Goal: Participate in discussion: Engage in conversation with other users on a specific topic

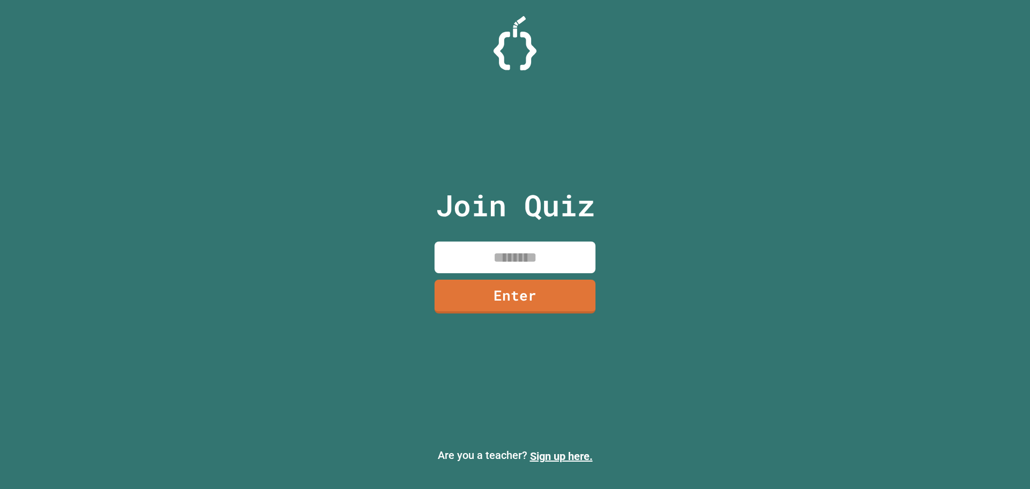
click at [503, 245] on input at bounding box center [514, 257] width 161 height 32
click at [530, 265] on input at bounding box center [514, 257] width 161 height 32
click at [567, 321] on div "Join Quiz ******** Enter" at bounding box center [515, 244] width 181 height 435
click at [527, 280] on link "Enter" at bounding box center [515, 294] width 150 height 35
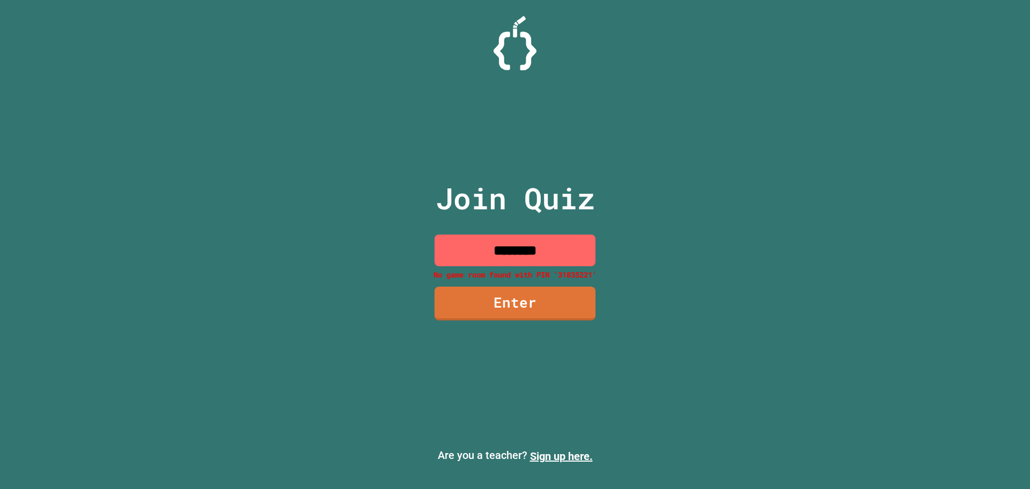
click at [548, 250] on input "********" at bounding box center [514, 250] width 161 height 32
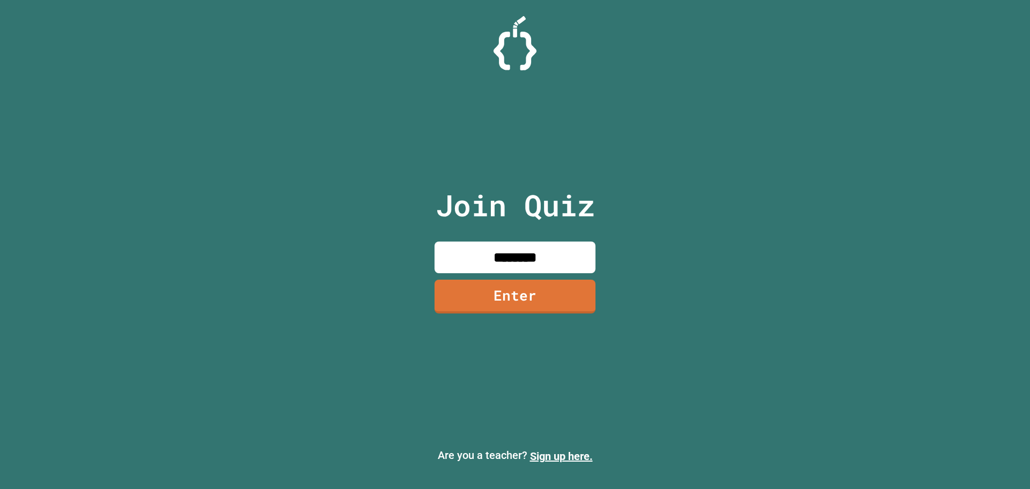
type input "********"
click at [533, 282] on link "Enter" at bounding box center [515, 294] width 156 height 35
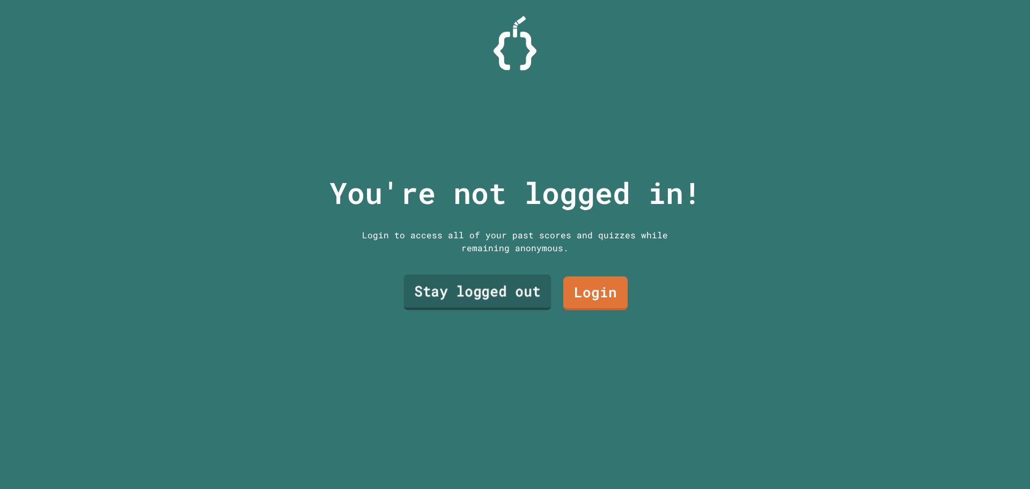
click at [434, 284] on link "Stay logged out" at bounding box center [477, 292] width 147 height 35
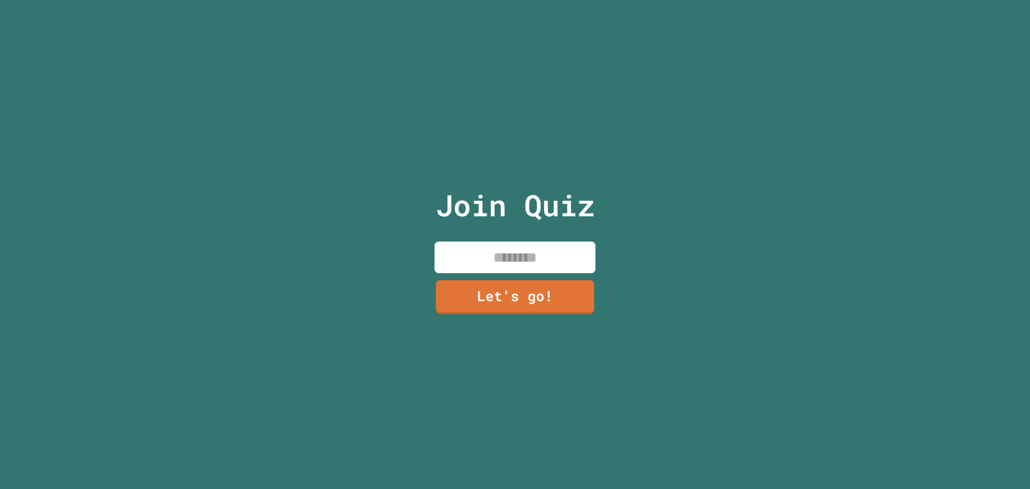
click at [471, 243] on input at bounding box center [514, 257] width 161 height 32
type input "*****"
click at [494, 281] on link "Let's go!" at bounding box center [515, 294] width 153 height 35
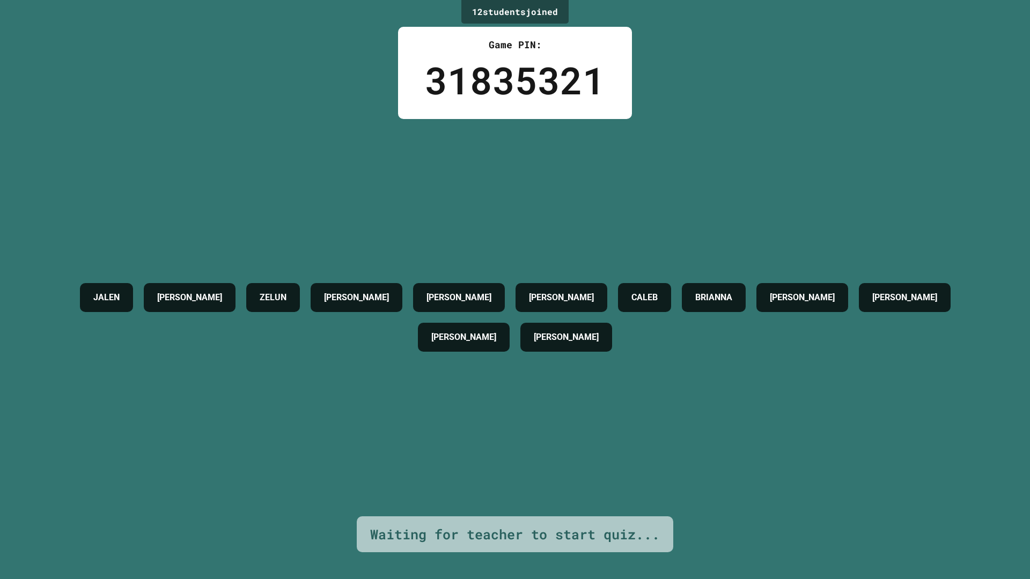
click at [549, 14] on div "12 student s joined" at bounding box center [514, 12] width 107 height 24
click at [534, 340] on h4 "[PERSON_NAME]" at bounding box center [566, 337] width 65 height 13
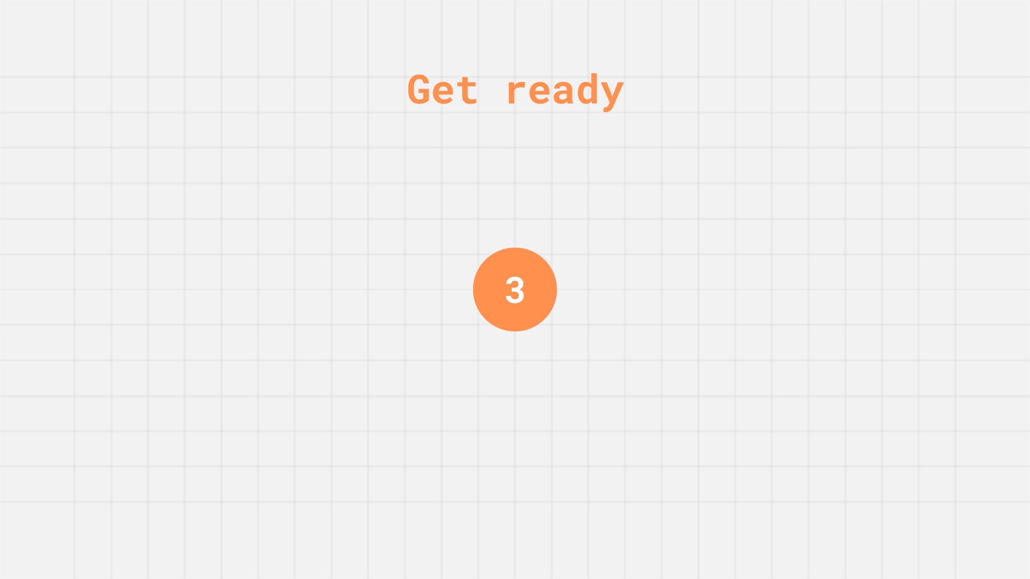
click at [595, 333] on div "Get ready 3" at bounding box center [515, 289] width 1030 height 579
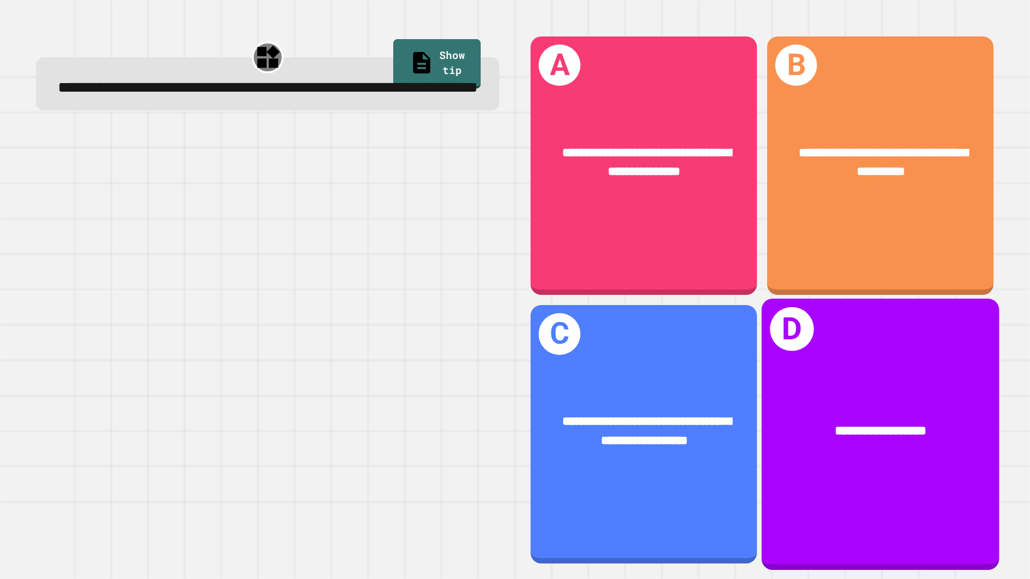
click at [883, 425] on span "**********" at bounding box center [880, 430] width 91 height 13
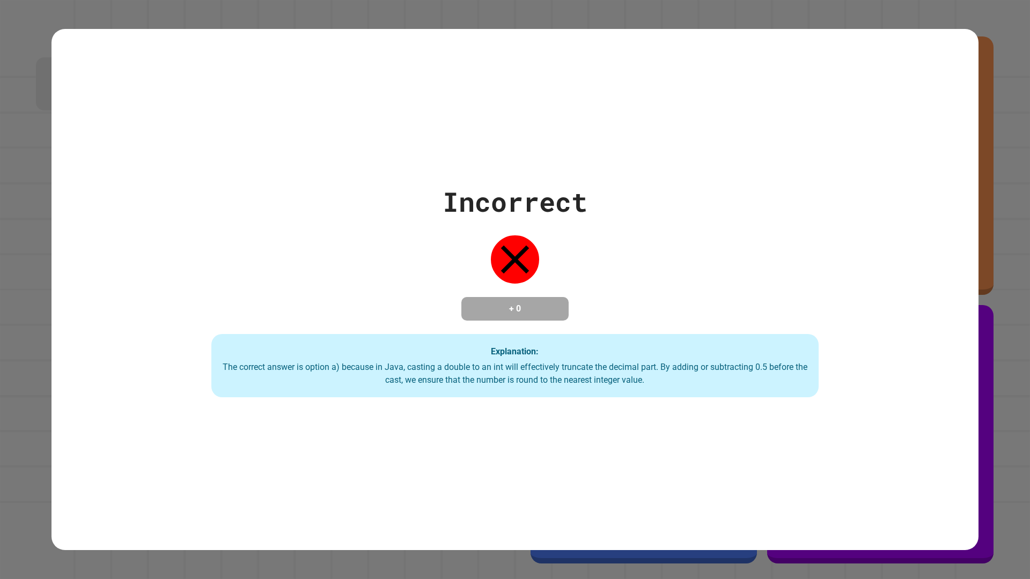
drag, startPoint x: 697, startPoint y: 387, endPoint x: 659, endPoint y: 400, distance: 39.9
click at [659, 400] on div "Incorrect + 0 Explanation: The correct answer is option a) because in Java, cas…" at bounding box center [514, 289] width 927 height 521
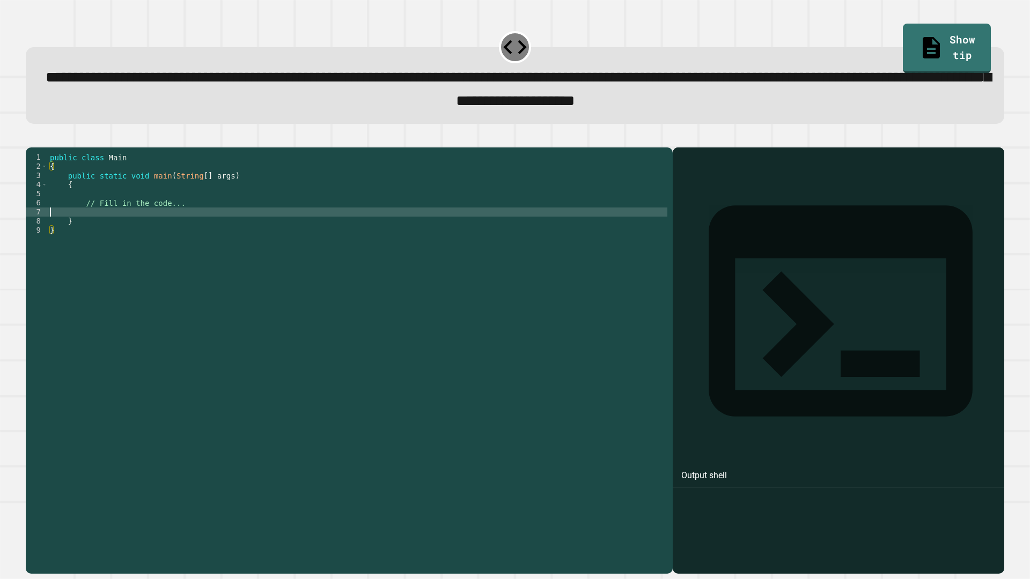
click at [218, 228] on div "public class Main { public static void main ( String [ ] args ) { // Fill in th…" at bounding box center [357, 349] width 619 height 392
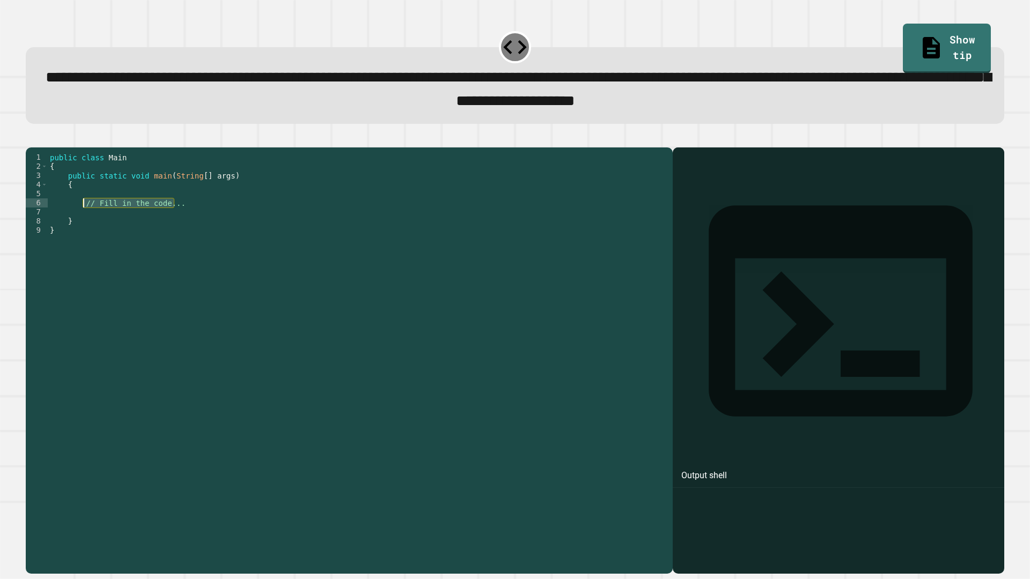
drag, startPoint x: 186, startPoint y: 219, endPoint x: 84, endPoint y: 217, distance: 101.9
click at [84, 217] on div "public class Main { public static void main ( String [ ] args ) { // Fill in th…" at bounding box center [357, 349] width 619 height 392
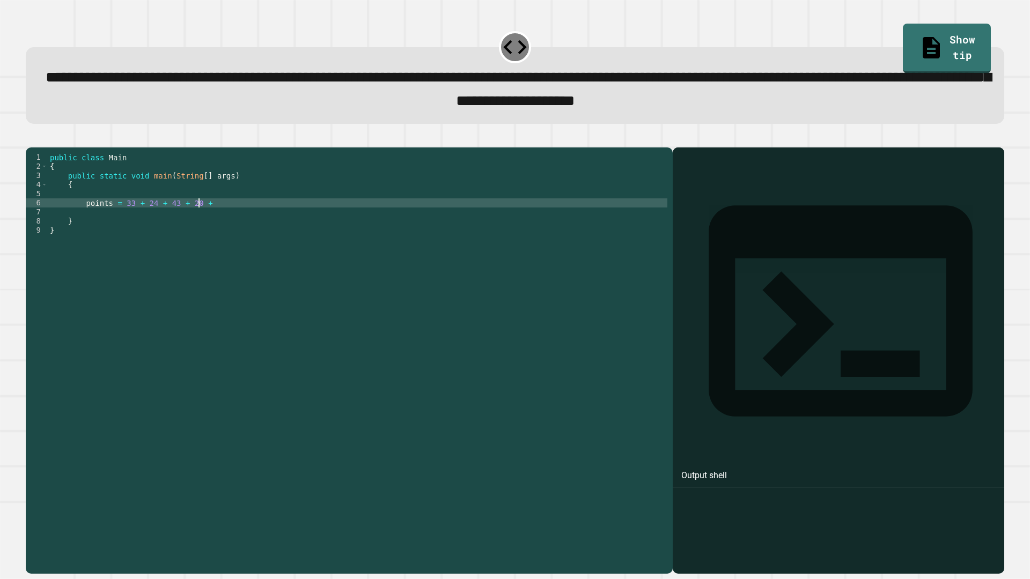
scroll to position [0, 10]
type textarea "**********"
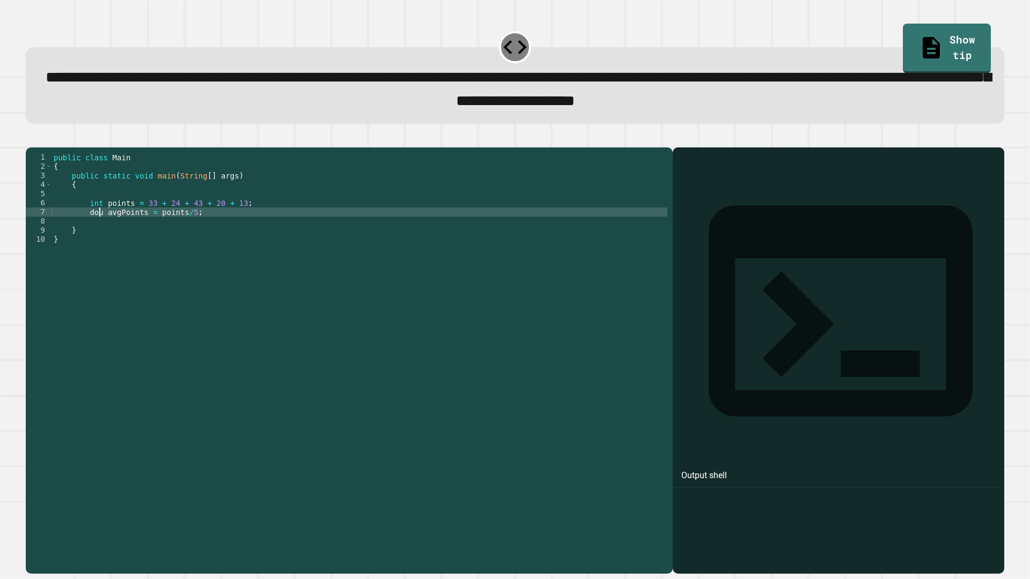
scroll to position [0, 4]
type textarea "**********"
click at [242, 228] on div "public class Main { public static void main ( String [ ] args ) { int points = …" at bounding box center [359, 349] width 616 height 392
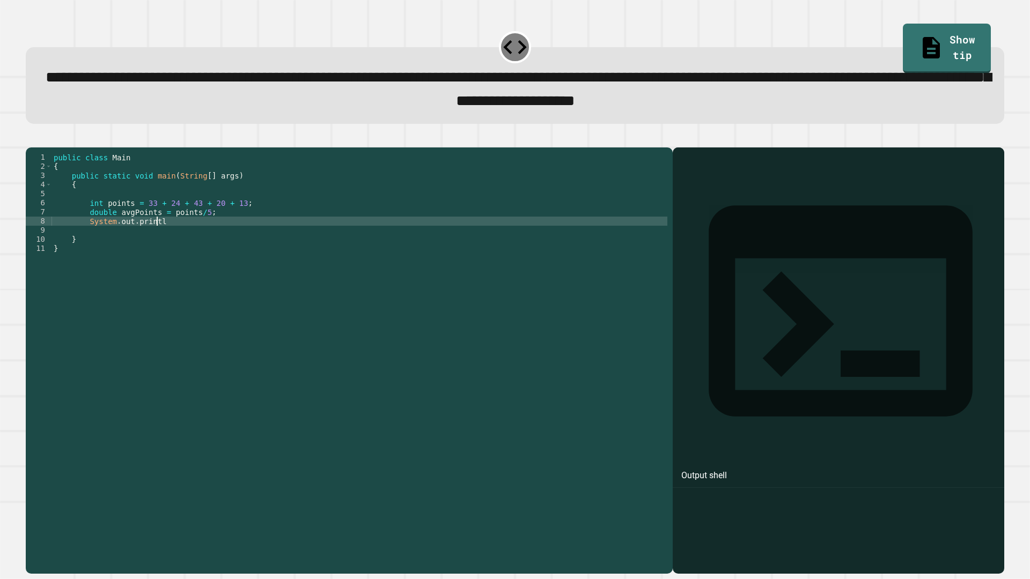
scroll to position [0, 7]
type textarea "**********"
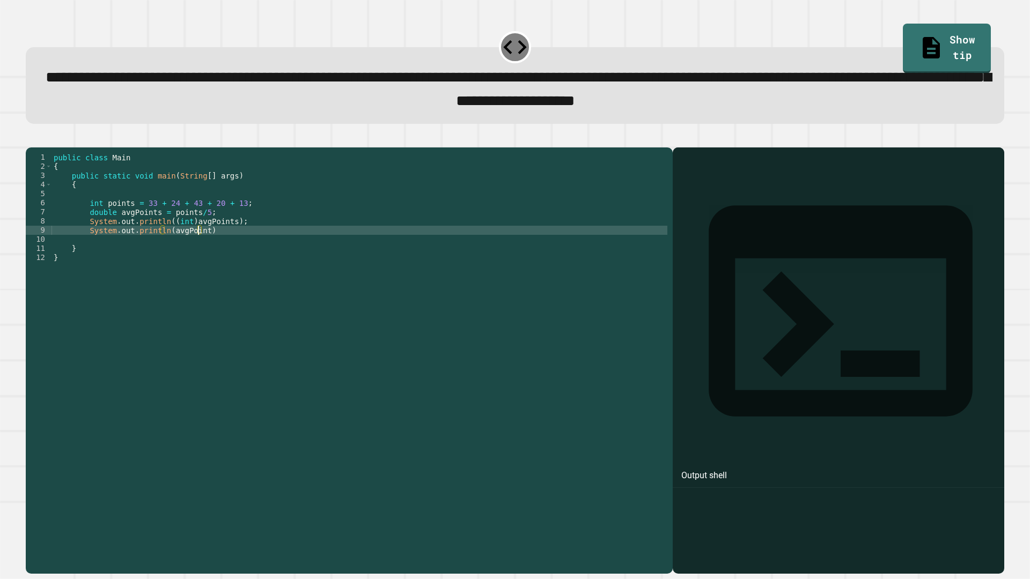
scroll to position [0, 10]
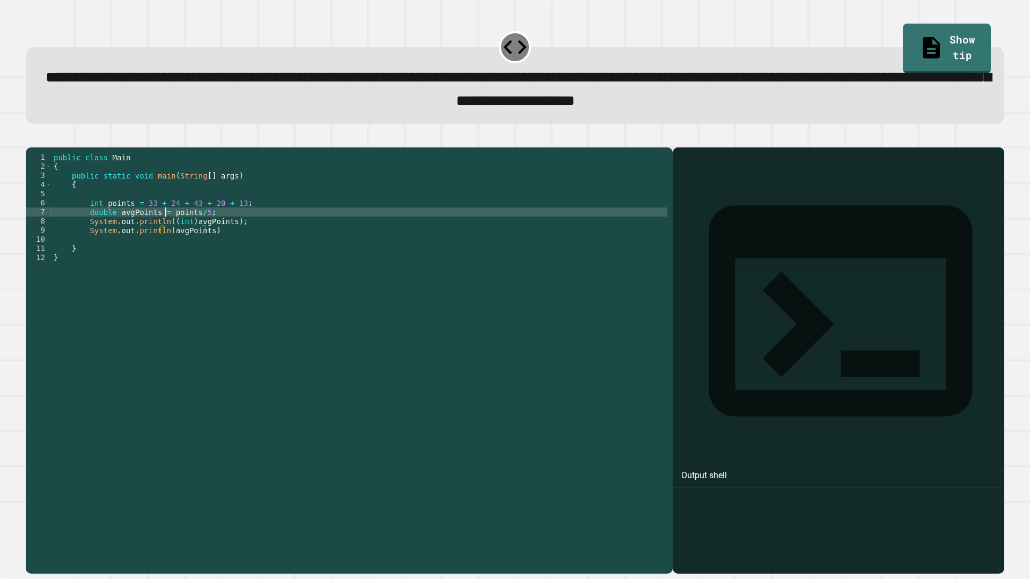
click at [166, 228] on div "public class Main { public static void main ( String [ ] args ) { int points = …" at bounding box center [359, 349] width 616 height 392
click at [240, 249] on div "public class Main { public static void main ( String [ ] args ) { int points = …" at bounding box center [359, 349] width 616 height 392
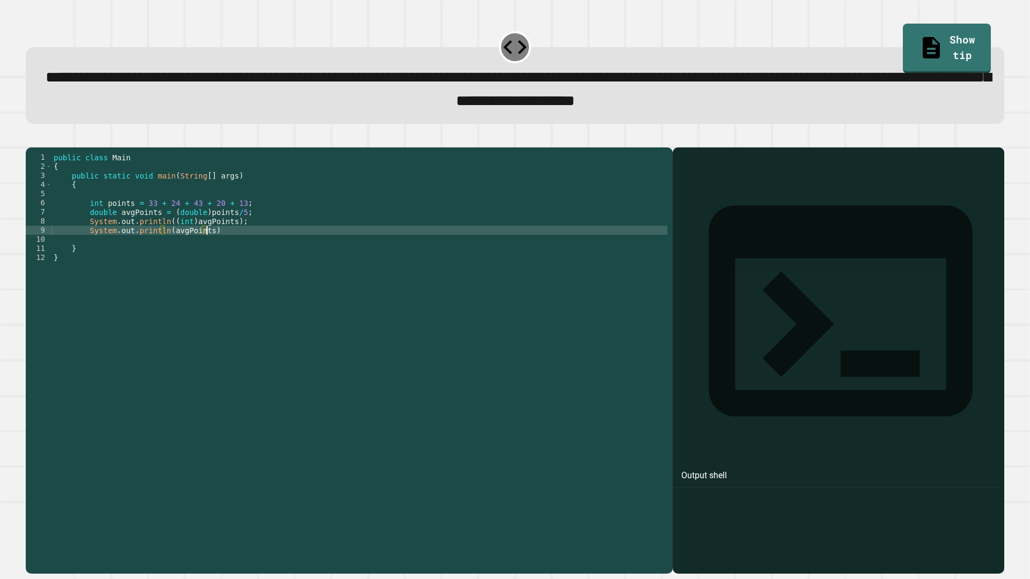
type textarea "**********"
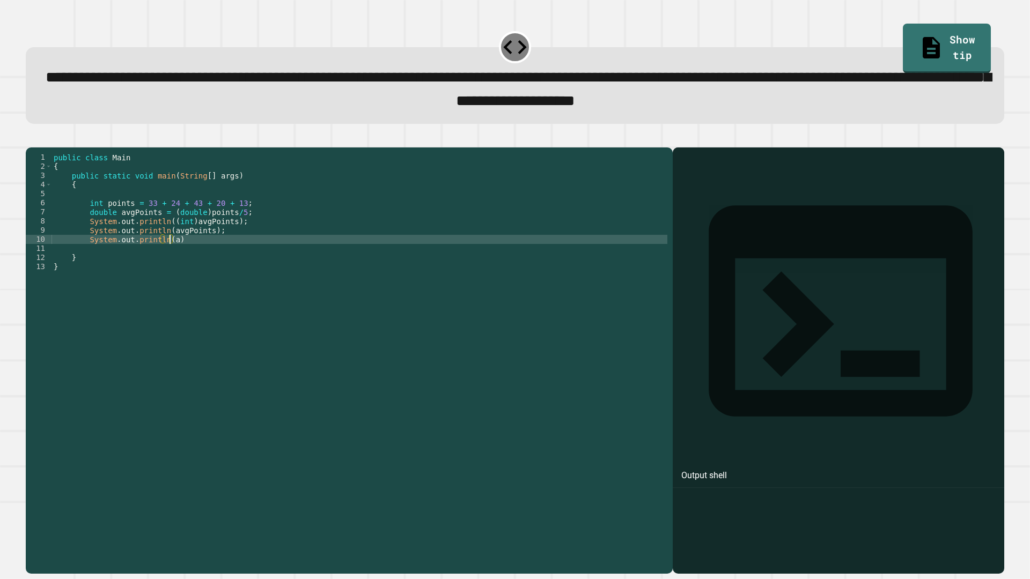
scroll to position [0, 8]
drag, startPoint x: 192, startPoint y: 258, endPoint x: 88, endPoint y: 257, distance: 104.1
click at [88, 257] on div "public class Main { public static void main ( String [ ] args ) { int points = …" at bounding box center [359, 349] width 616 height 392
click at [87, 259] on div "public class Main { public static void main ( String [ ] args ) { int points = …" at bounding box center [359, 349] width 616 height 392
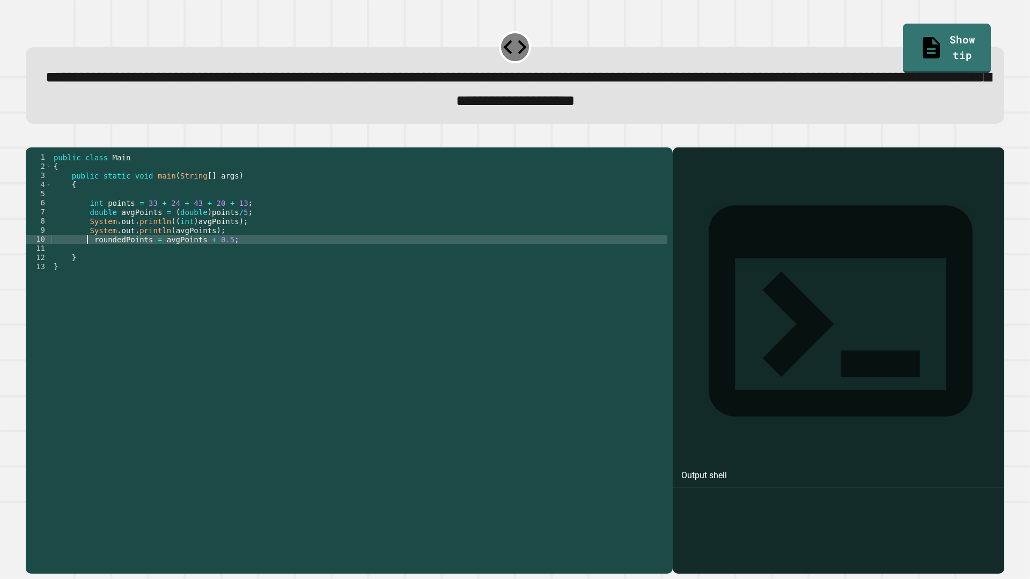
type textarea "**********"
click at [316, 262] on div "public class Main { public static void main ( String [ ] args ) { int points = …" at bounding box center [359, 349] width 616 height 392
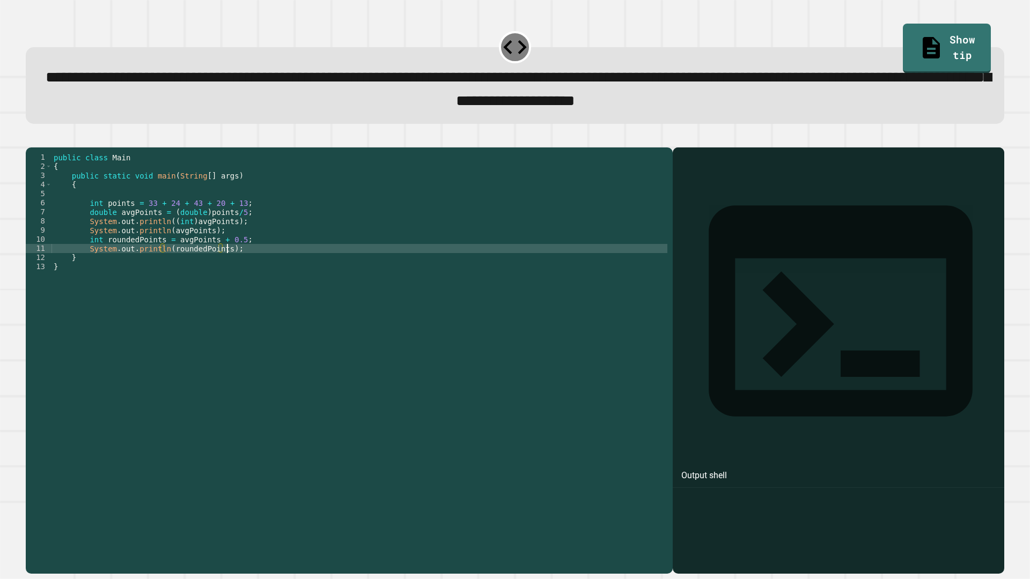
scroll to position [0, 12]
click at [31, 138] on icon "button" at bounding box center [31, 138] width 0 height 0
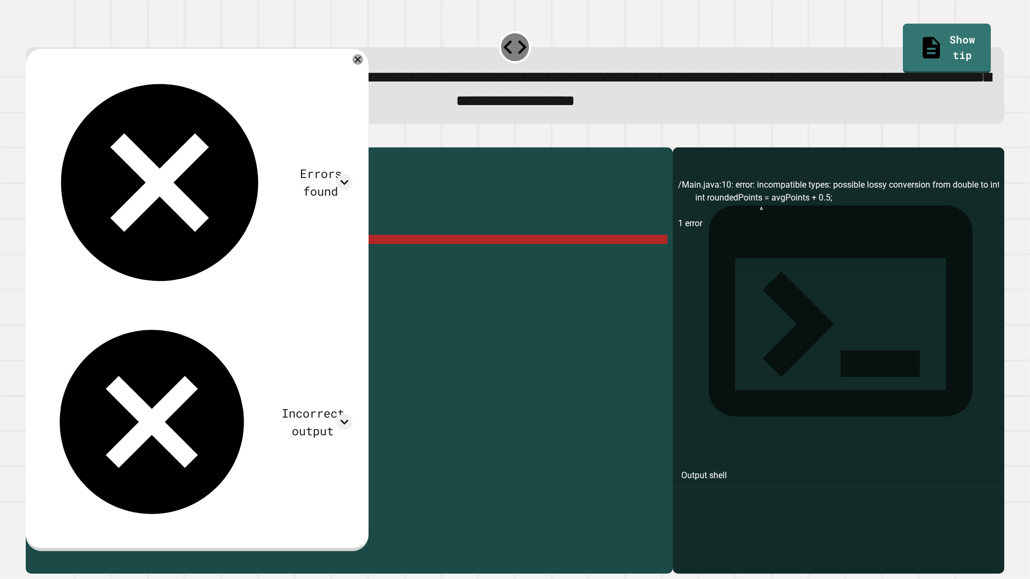
click at [170, 257] on div "public class Main { public static void main ( String [ ] args ) { int points = …" at bounding box center [359, 349] width 616 height 392
click at [104, 257] on div "public class Main { public static void main ( String [ ] args ) { int points = …" at bounding box center [359, 349] width 616 height 392
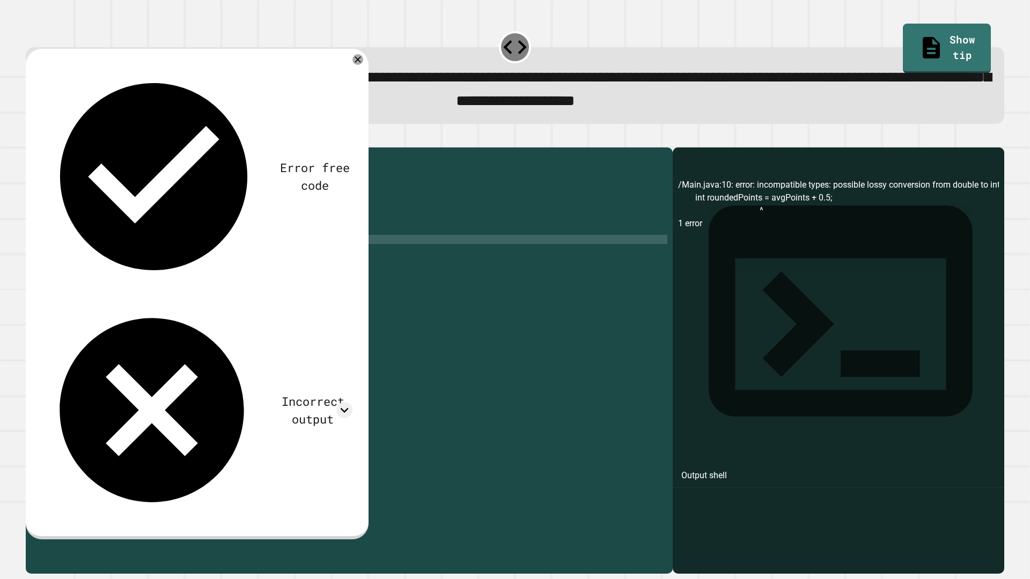
scroll to position [0, 4]
click at [187, 256] on div "public class Main { public static void main ( String [ ] args ) { int points = …" at bounding box center [359, 349] width 616 height 392
click at [204, 261] on div "public class Main { public static void main ( String [ ] args ) { int points = …" at bounding box center [359, 349] width 616 height 392
click at [205, 260] on div "public class Main { public static void main ( String [ ] args ) { int points = …" at bounding box center [359, 349] width 616 height 392
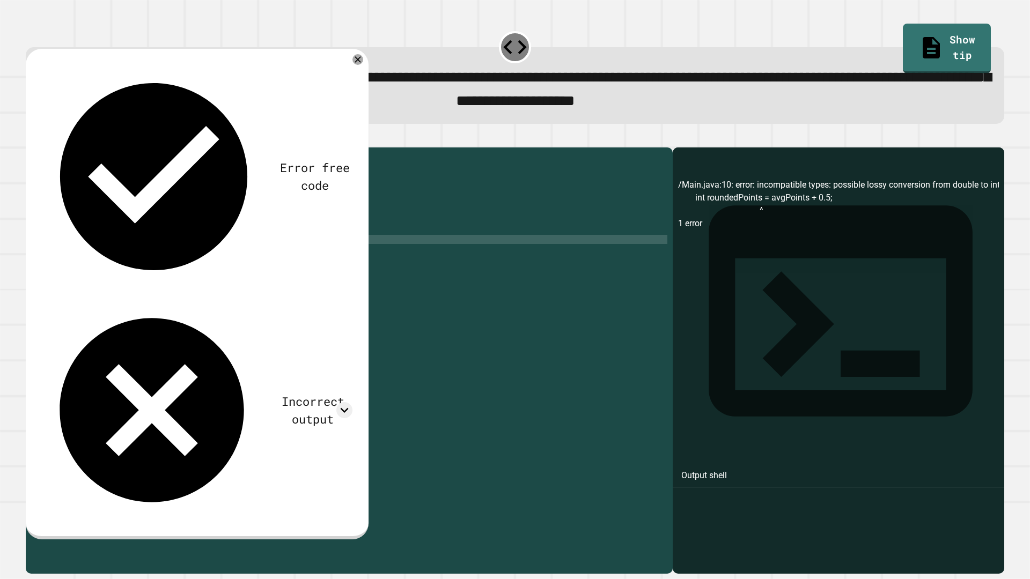
click at [203, 255] on div "public class Main { public static void main ( String [ ] args ) { int points = …" at bounding box center [359, 349] width 616 height 392
drag, startPoint x: 267, startPoint y: 255, endPoint x: 269, endPoint y: 265, distance: 10.4
click at [267, 255] on div "public class Main { public static void main ( String [ ] args ) { int points = …" at bounding box center [359, 349] width 616 height 392
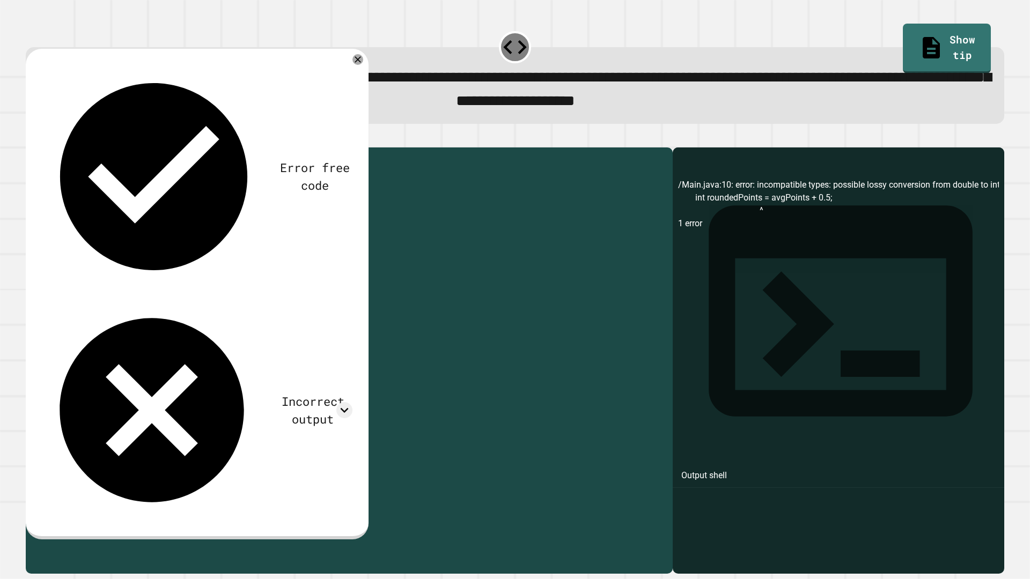
drag, startPoint x: 116, startPoint y: 255, endPoint x: 90, endPoint y: 252, distance: 25.9
click at [90, 252] on div "public class Main { public static void main ( String [ ] args ) { int points = …" at bounding box center [359, 349] width 616 height 392
click at [90, 252] on div "public class Main { public static void main ( String [ ] args ) { int points = …" at bounding box center [359, 340] width 616 height 374
type textarea "**********"
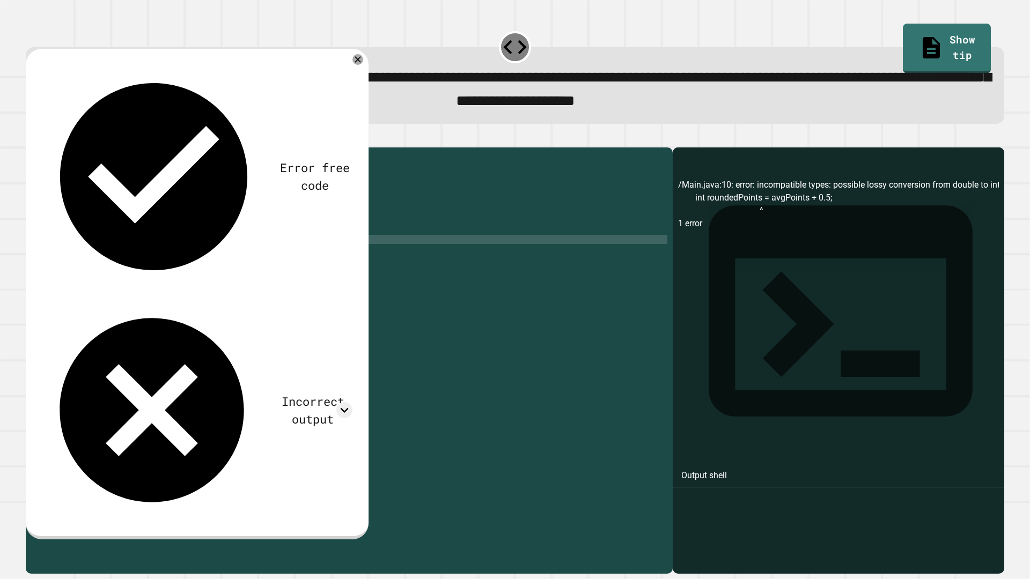
click at [32, 142] on div at bounding box center [515, 141] width 978 height 13
click at [31, 138] on icon "button" at bounding box center [31, 138] width 0 height 0
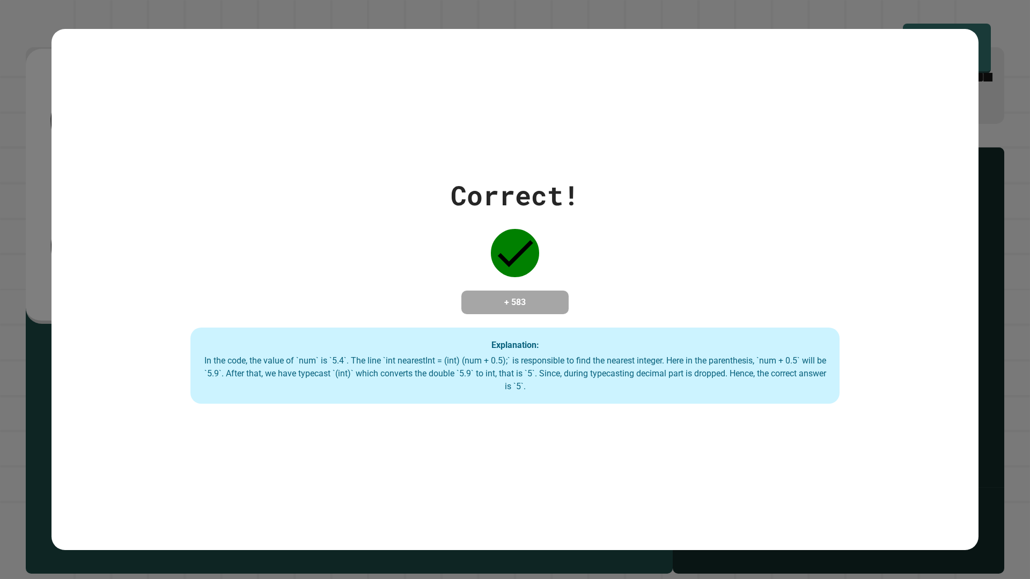
click at [996, 275] on div "Correct! + 583 Explanation: In the code, the value of `num` is `5.4`. The line …" at bounding box center [515, 289] width 1030 height 579
click at [981, 287] on div "Correct! + 583 Explanation: In the code, the value of `num` is `5.4`. The line …" at bounding box center [515, 289] width 1030 height 579
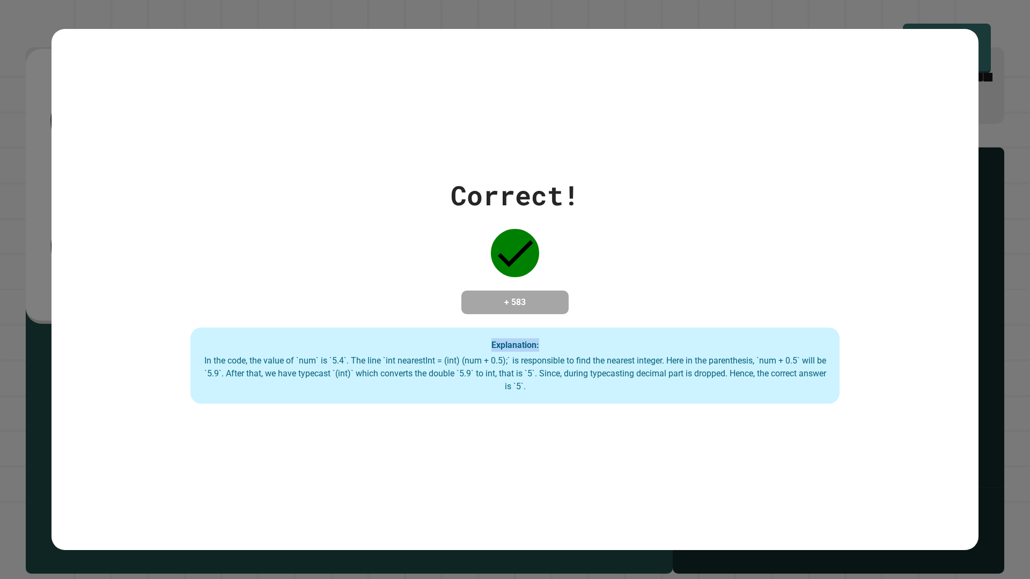
click at [981, 287] on div "Correct! + 583 Explanation: In the code, the value of `num` is `5.4`. The line …" at bounding box center [515, 289] width 1030 height 579
click at [518, 274] on div "Correct! + 583 Explanation: In the code, the value of `num` is `5.4`. The line …" at bounding box center [514, 289] width 927 height 228
drag, startPoint x: 41, startPoint y: 0, endPoint x: 604, endPoint y: 142, distance: 580.7
click at [604, 142] on div "Correct! + 583 Explanation: In the code, the value of `num` is `5.4`. The line …" at bounding box center [514, 289] width 927 height 521
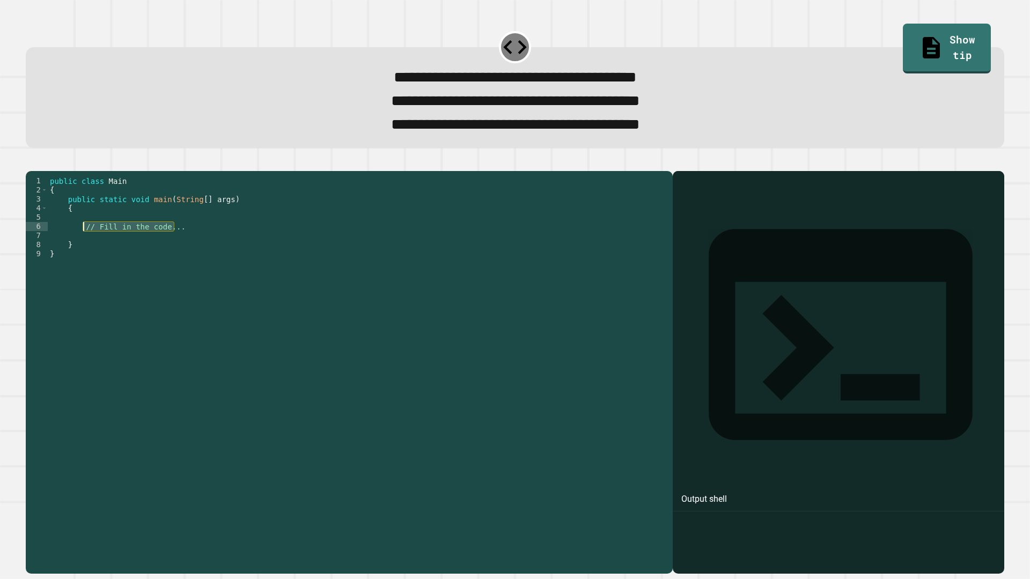
drag, startPoint x: 178, startPoint y: 246, endPoint x: 90, endPoint y: 243, distance: 88.5
click at [84, 244] on div "public class Main { public static void main ( String [ ] args ) { // Fill in th…" at bounding box center [357, 358] width 619 height 365
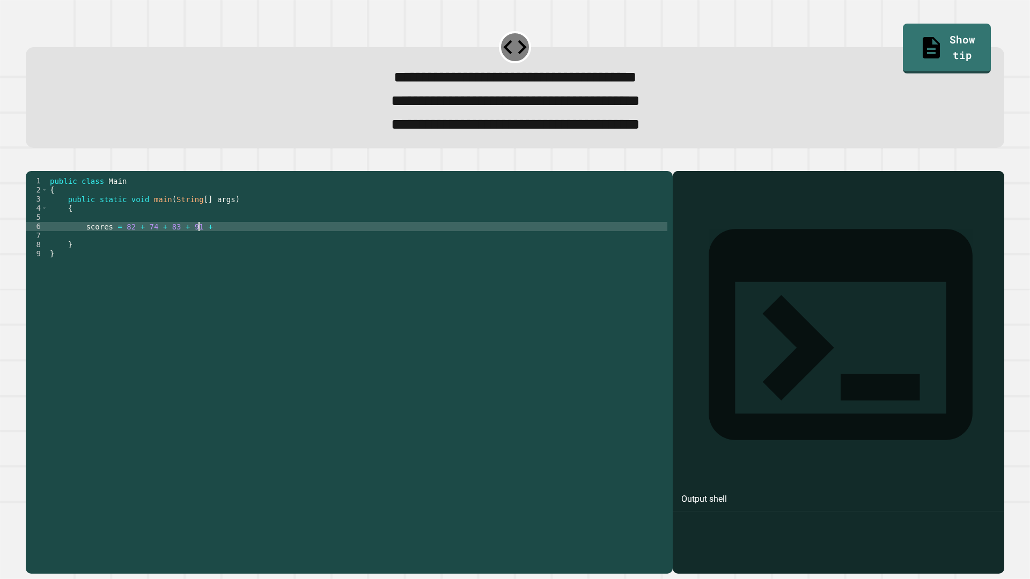
scroll to position [0, 10]
type textarea "**********"
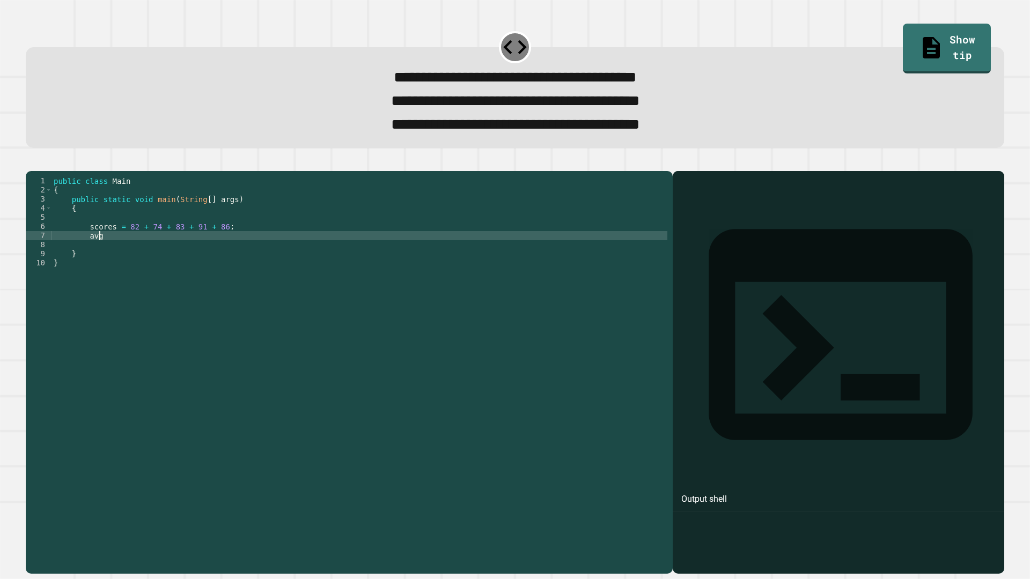
scroll to position [0, 3]
type textarea "*"
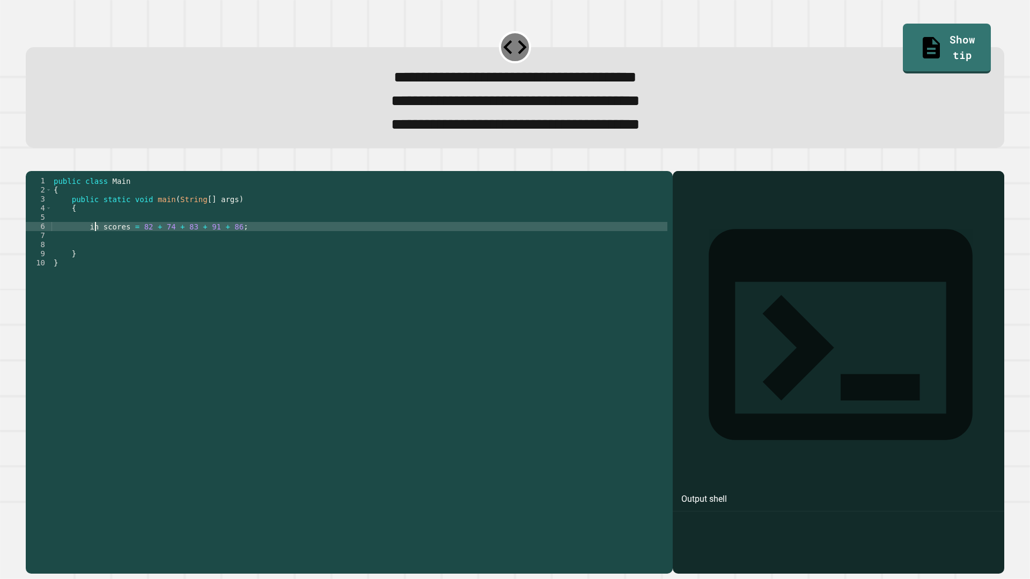
type textarea "**********"
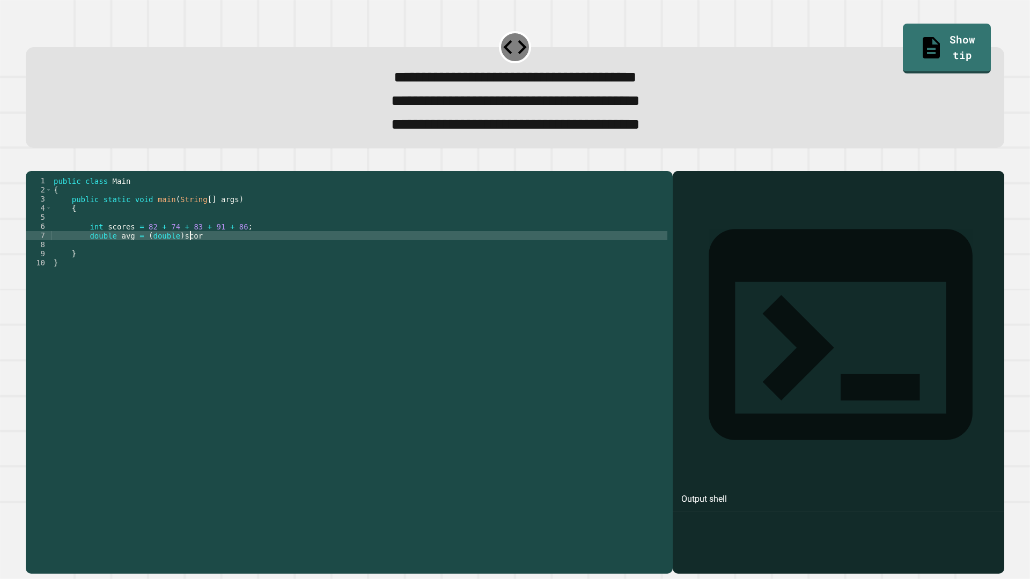
scroll to position [0, 10]
type textarea "**********"
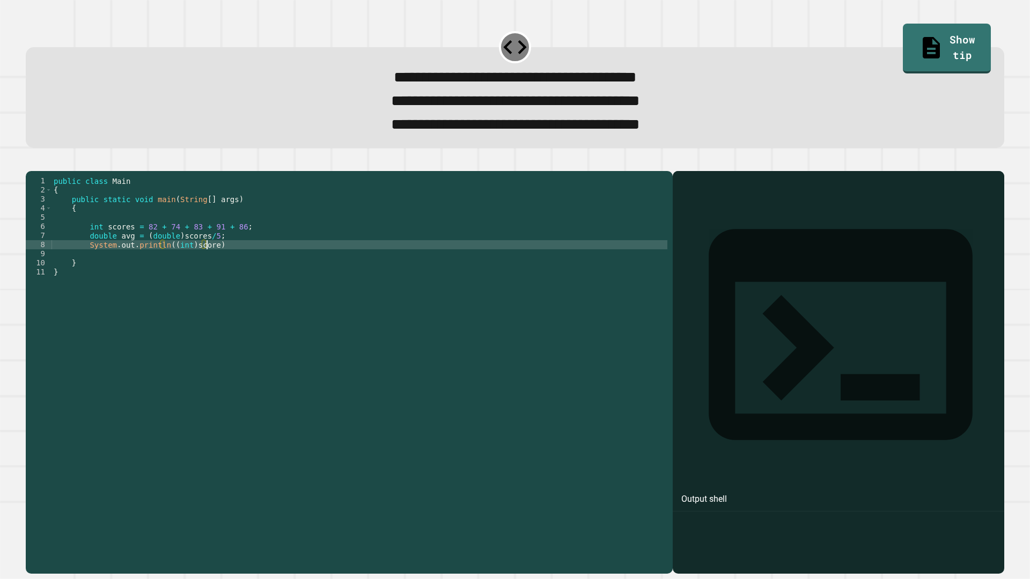
scroll to position [0, 11]
type textarea "**********"
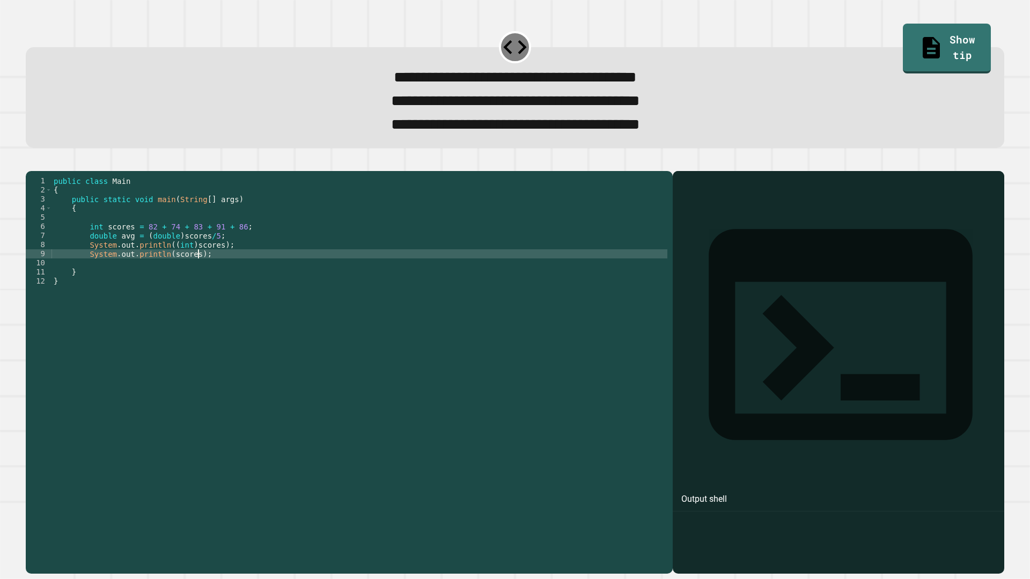
scroll to position [0, 10]
click at [31, 162] on button "button" at bounding box center [31, 162] width 0 height 0
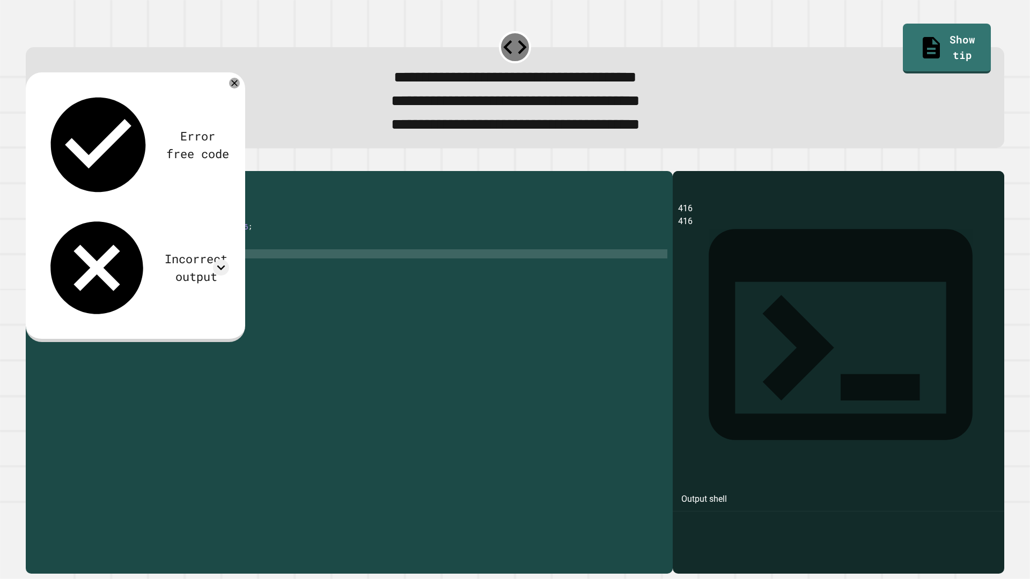
click at [178, 274] on div "public class Main { public static void main ( String [ ] args ) { int scores = …" at bounding box center [359, 358] width 616 height 365
drag, startPoint x: 213, startPoint y: 263, endPoint x: 190, endPoint y: 262, distance: 23.1
click at [187, 263] on div "public class Main { public static void main ( String [ ] args ) { int scores = …" at bounding box center [359, 358] width 616 height 365
click at [212, 262] on div "public class Main { public static void main ( String [ ] args ) { int scores = …" at bounding box center [359, 349] width 616 height 346
drag, startPoint x: 211, startPoint y: 262, endPoint x: 185, endPoint y: 261, distance: 25.8
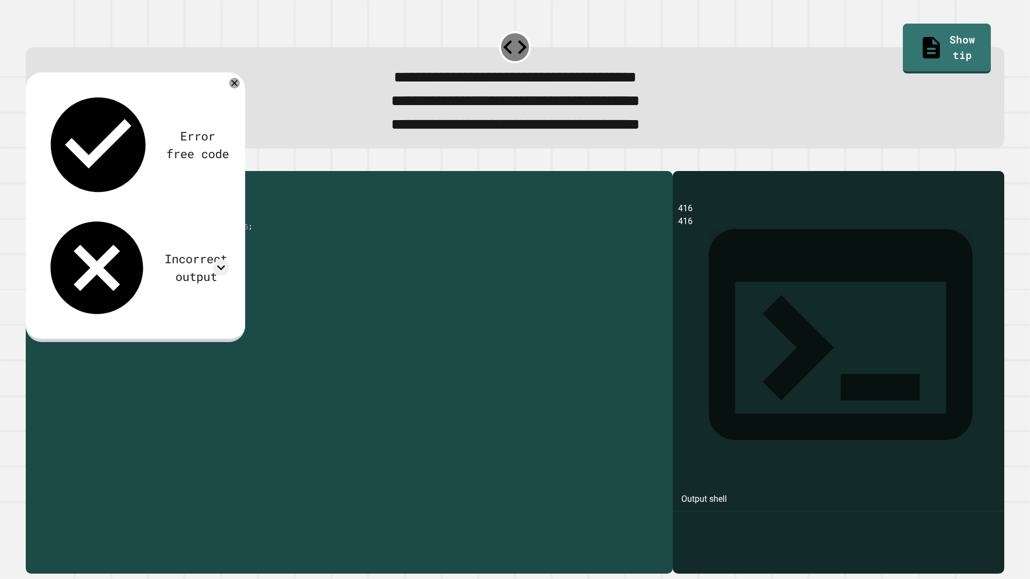
click at [186, 262] on div "public class Main { public static void main ( String [ ] args ) { int scores = …" at bounding box center [359, 358] width 616 height 365
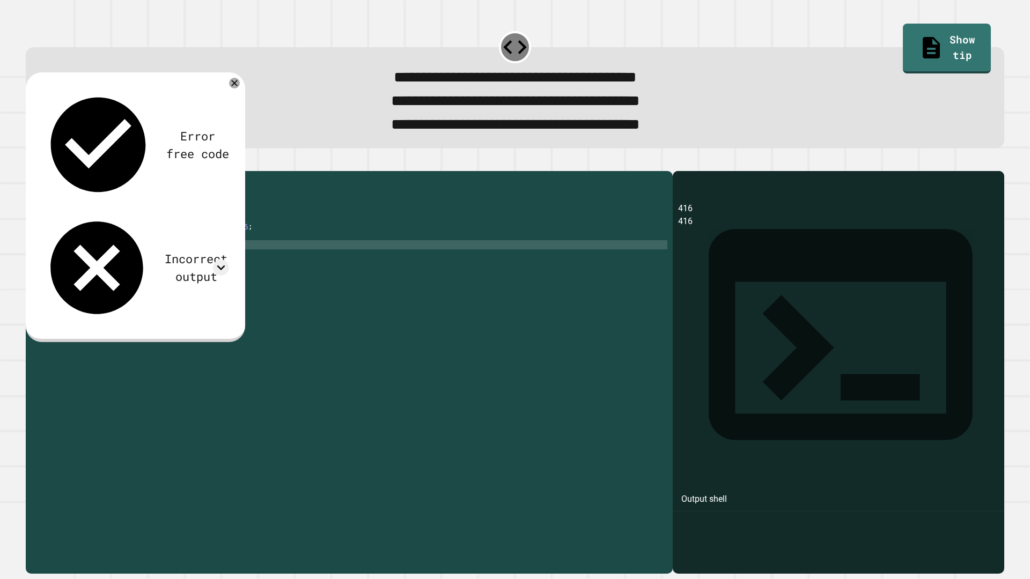
scroll to position [0, 10]
click at [192, 274] on div "public class Main { public static void main ( String [ ] args ) { int scores = …" at bounding box center [359, 358] width 616 height 365
type textarea "**********"
click at [9, 175] on div "**********" at bounding box center [515, 289] width 1030 height 579
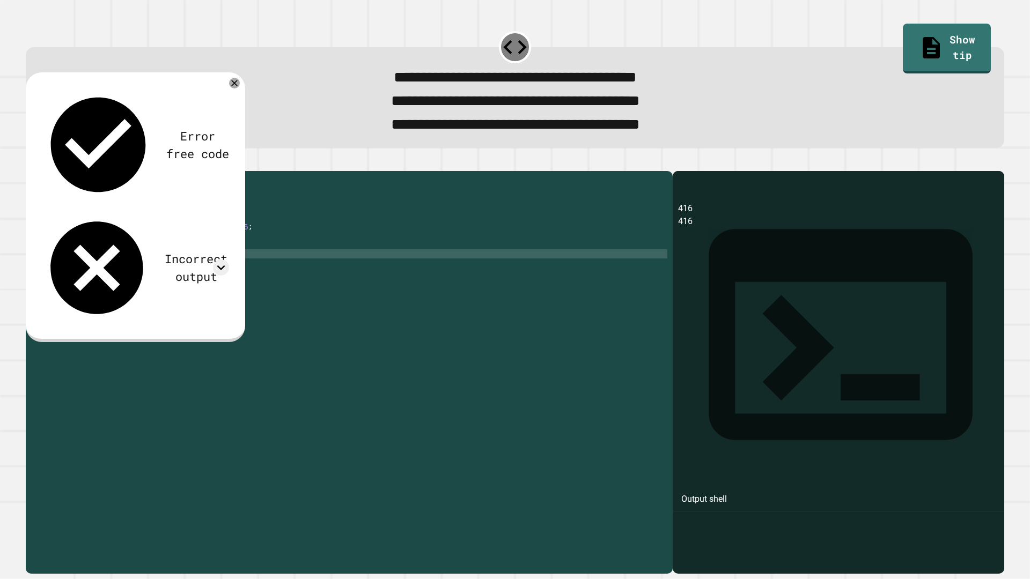
click at [31, 162] on button "button" at bounding box center [31, 162] width 0 height 0
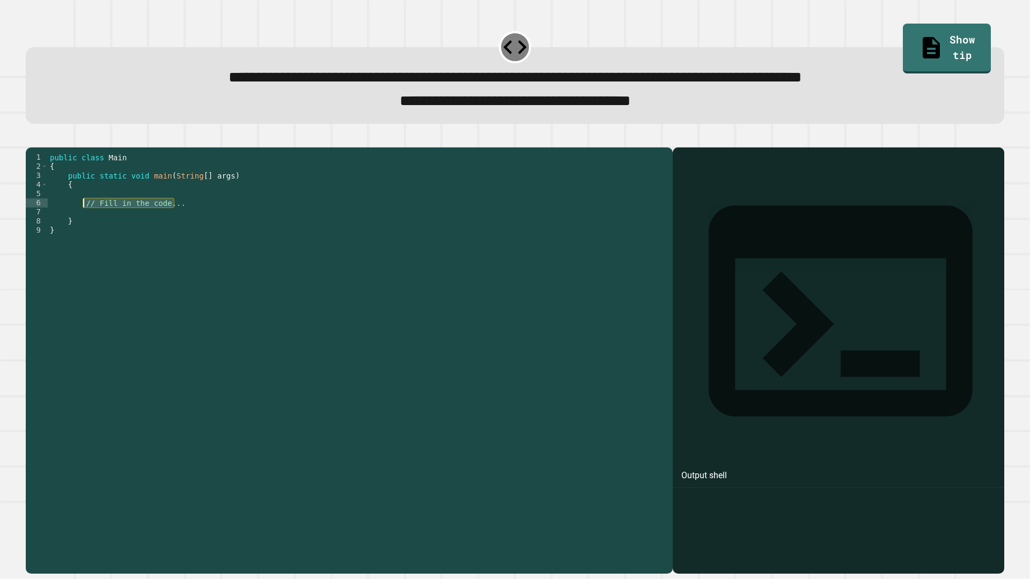
drag, startPoint x: 192, startPoint y: 224, endPoint x: 83, endPoint y: 219, distance: 109.5
click at [83, 219] on div "public class Main { public static void main ( String [ ] args ) { // Fill in th…" at bounding box center [357, 349] width 619 height 392
type textarea "*"
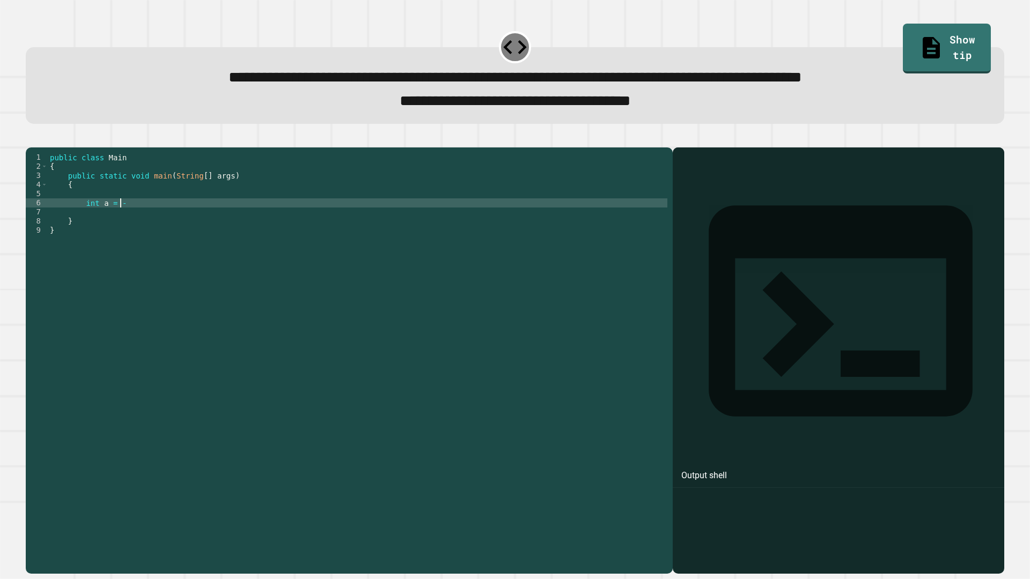
scroll to position [0, 4]
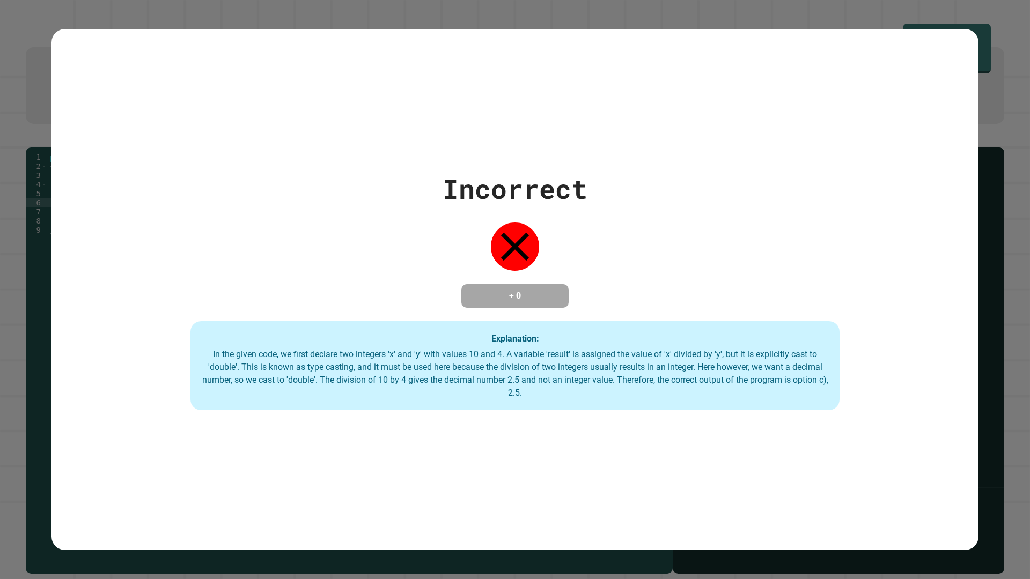
type textarea "*********"
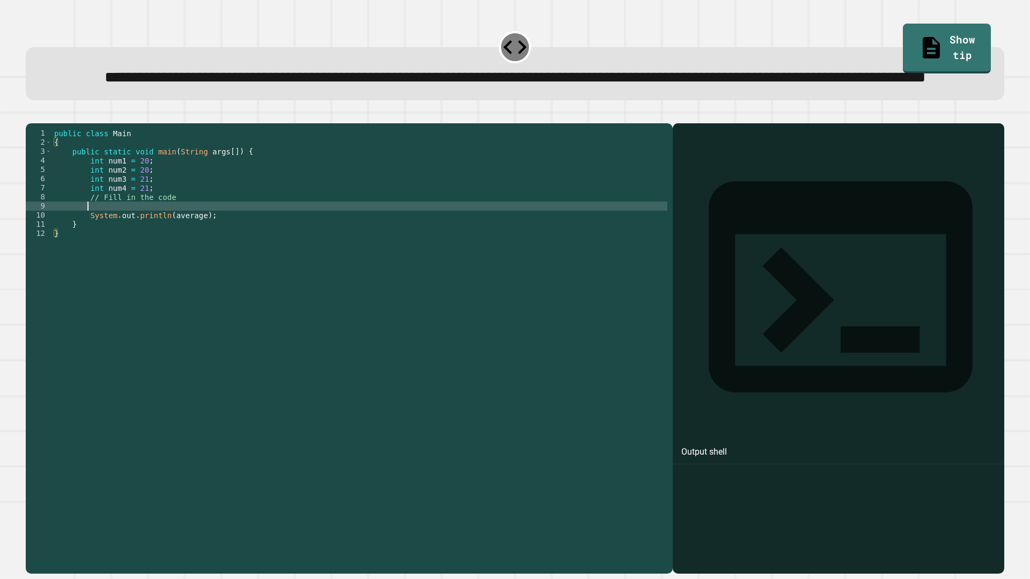
click at [171, 244] on div "public class Main { public static void main ( String args [ ]) { int num1 = 20 …" at bounding box center [359, 325] width 615 height 392
type textarea "*"
click at [157, 250] on div "public class Main { public static void main ( String args [ ]) { int num1 = 20 …" at bounding box center [359, 325] width 615 height 392
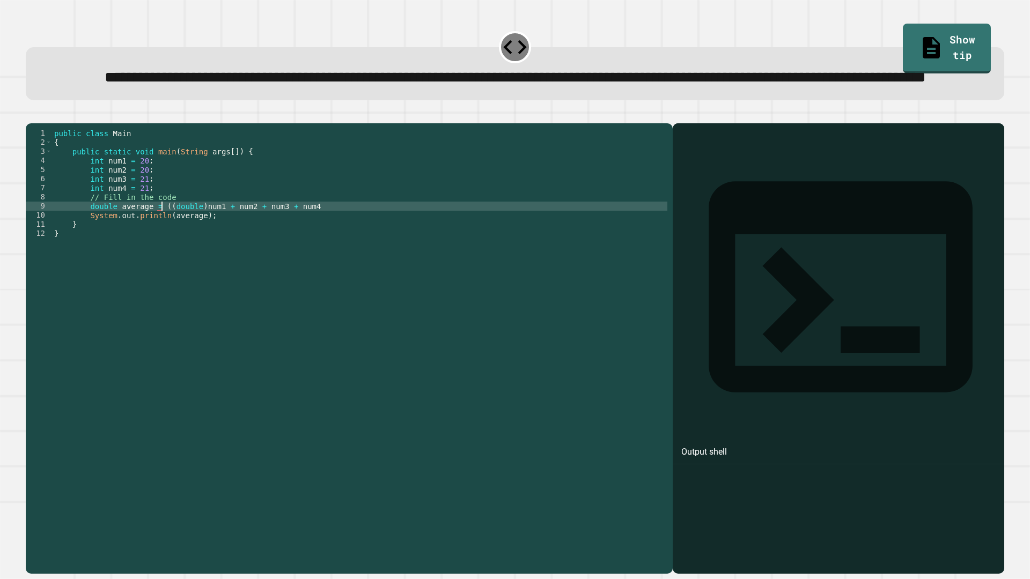
click at [328, 245] on div "public class Main { public static void main ( String args [ ]) { int num1 = 20 …" at bounding box center [359, 325] width 615 height 392
click at [158, 244] on div "public class Main { public static void main ( String args [ ]) { int num1 = 20 …" at bounding box center [359, 325] width 615 height 392
click at [31, 115] on button "button" at bounding box center [31, 115] width 0 height 0
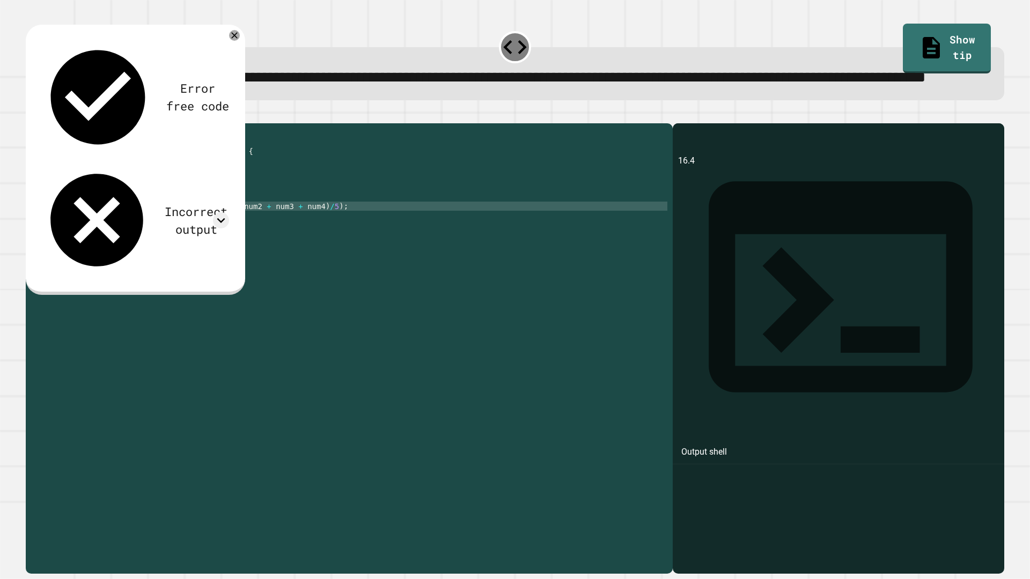
click at [198, 249] on div "public class Main { public static void main ( String args [ ]) { int num1 = 20 …" at bounding box center [359, 325] width 615 height 392
click at [216, 246] on div "public class Main { public static void main ( String args [ ]) { int num1 = 20 …" at bounding box center [359, 325] width 615 height 392
click at [305, 246] on div "public class Main { public static void main ( String args [ ]) { int num1 = 20 …" at bounding box center [359, 325] width 615 height 392
click at [202, 246] on div "public class Main { public static void main ( String args [ ]) { int num1 = 20 …" at bounding box center [359, 325] width 615 height 392
click at [198, 246] on div "public class Main { public static void main ( String args [ ]) { int num1 = 20 …" at bounding box center [359, 325] width 615 height 392
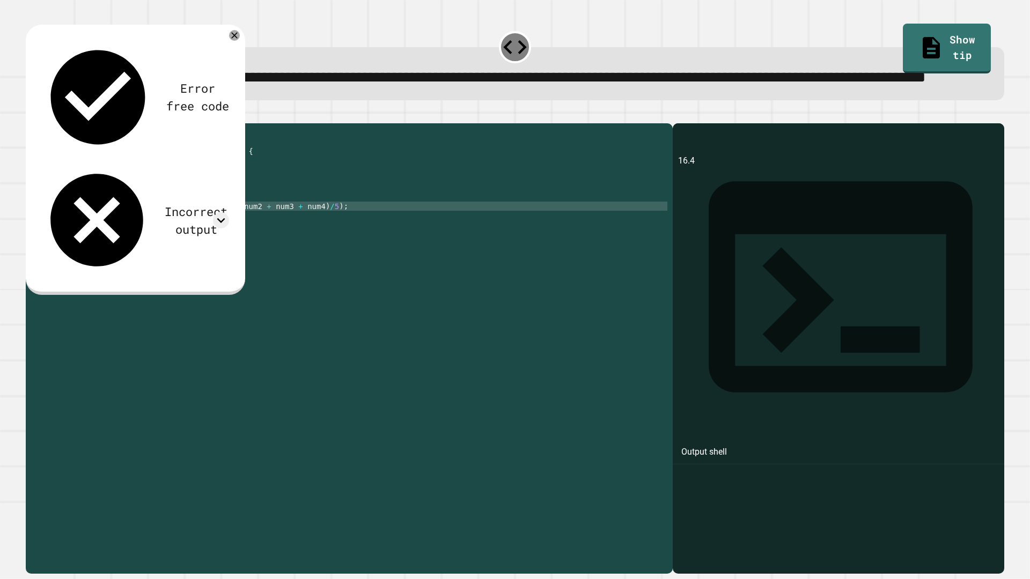
scroll to position [0, 10]
click at [172, 248] on div "public class Main { public static void main ( String args [ ]) { int num1 = 20 …" at bounding box center [359, 325] width 615 height 392
click at [206, 247] on div "public class Main { public static void main ( String args [ ]) { int num1 = 20 …" at bounding box center [359, 325] width 615 height 392
type textarea "**********"
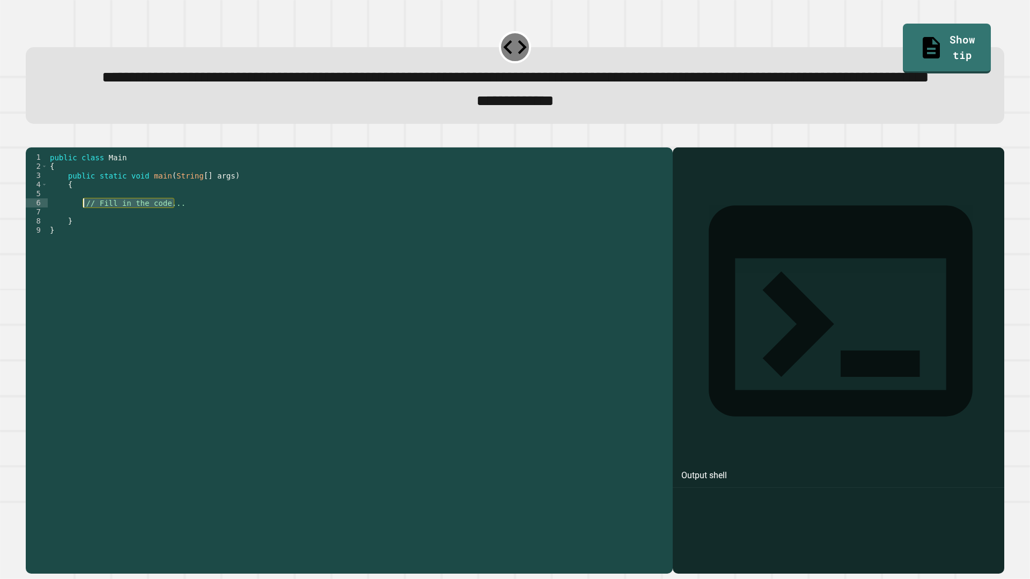
drag, startPoint x: 178, startPoint y: 247, endPoint x: 109, endPoint y: 243, distance: 68.2
click at [81, 242] on div "public class Main { public static void main ( String [ ] args ) { // Fill in th…" at bounding box center [357, 335] width 619 height 365
type textarea "**********"
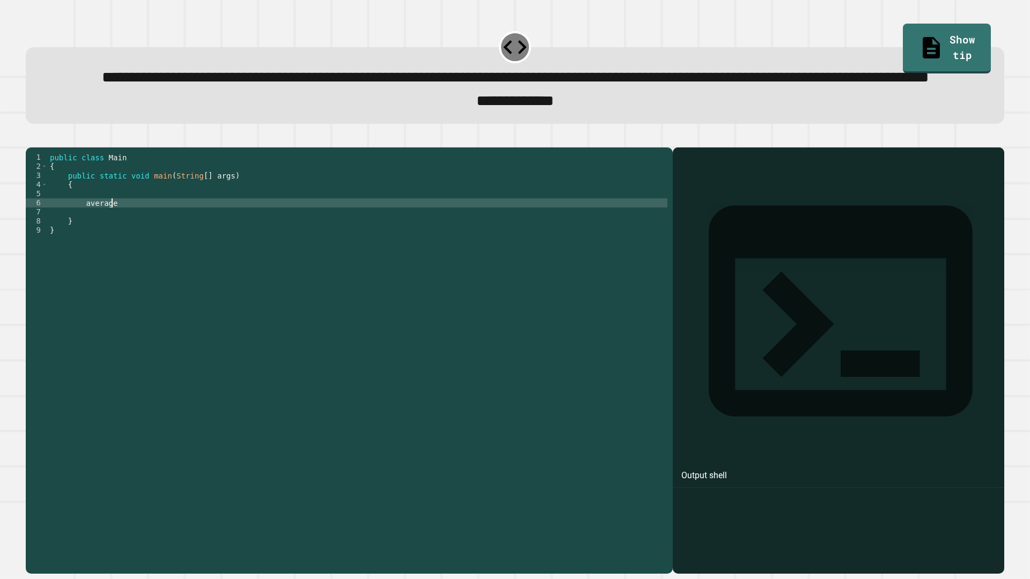
scroll to position [0, 4]
type textarea "*"
click at [235, 245] on div "public class Main { public static void main ( String [ ] args ) { int average =…" at bounding box center [357, 335] width 619 height 365
click at [205, 245] on div "public class Main { public static void main ( String [ ] args ) { int average =…" at bounding box center [357, 335] width 619 height 365
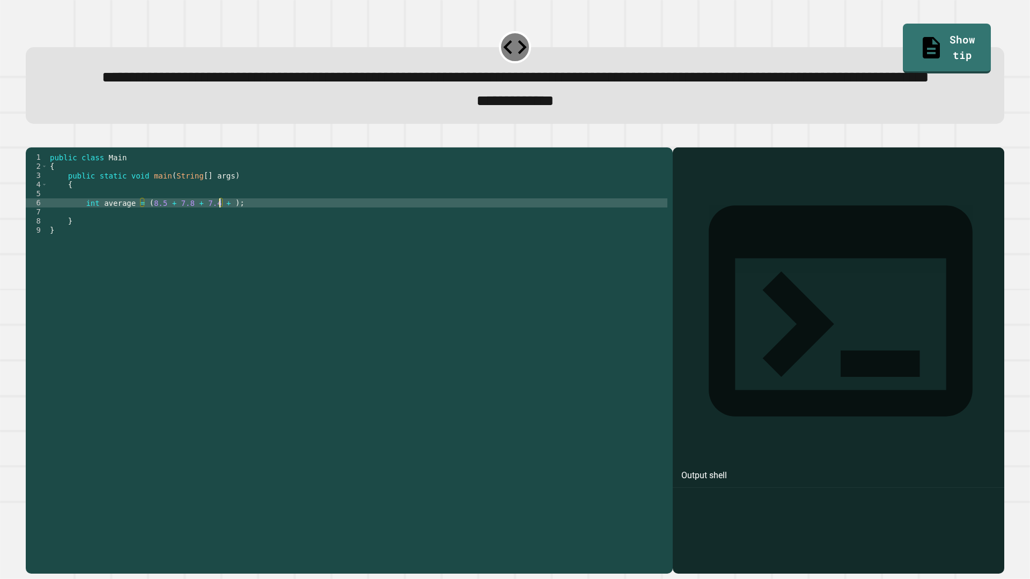
scroll to position [0, 12]
type textarea "**********"
click at [219, 259] on div "public class Main { public static void main ( String [ ] args ) { int average =…" at bounding box center [357, 335] width 619 height 365
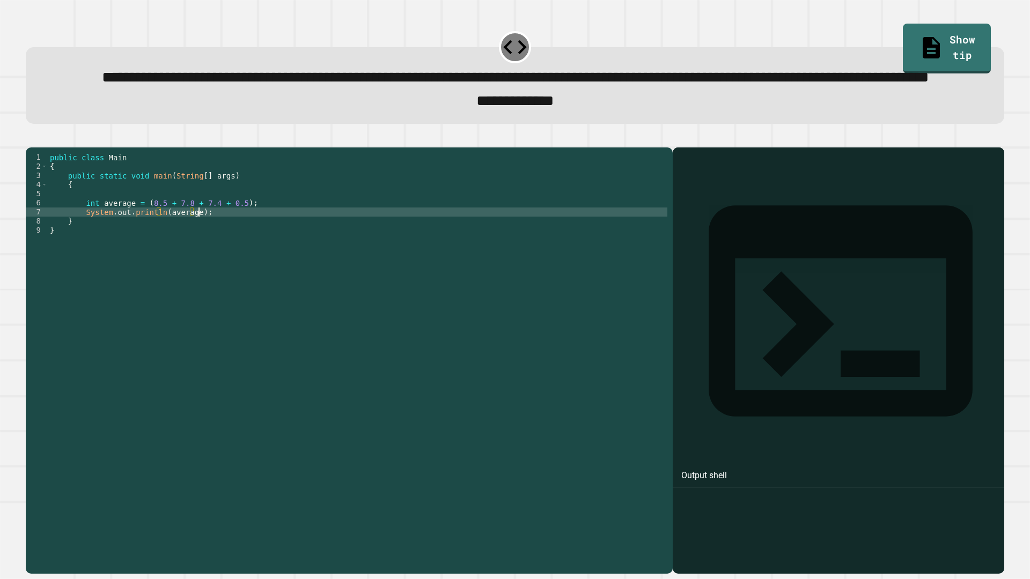
scroll to position [0, 10]
click at [31, 138] on button "button" at bounding box center [31, 138] width 0 height 0
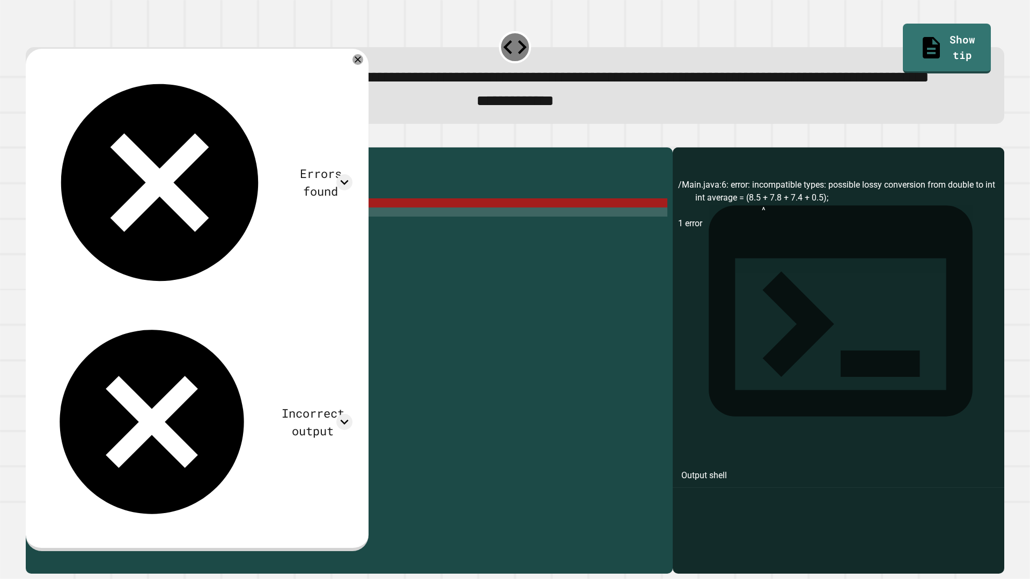
click at [53, 138] on icon "button" at bounding box center [53, 138] width 0 height 0
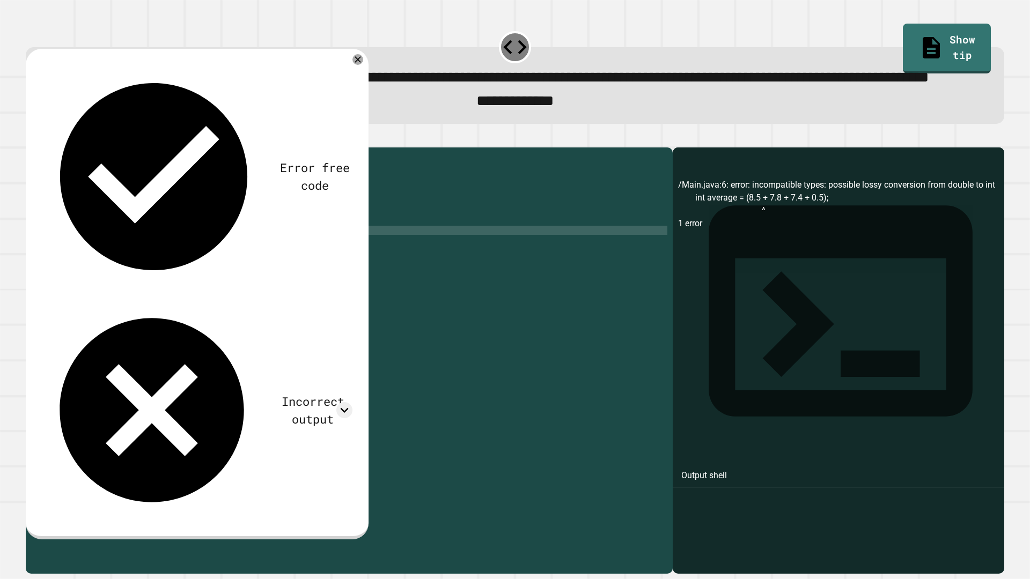
scroll to position [0, 1]
click at [184, 240] on div "public class Main { public static void main ( String [ ] args ) { // Fill in th…" at bounding box center [357, 326] width 619 height 346
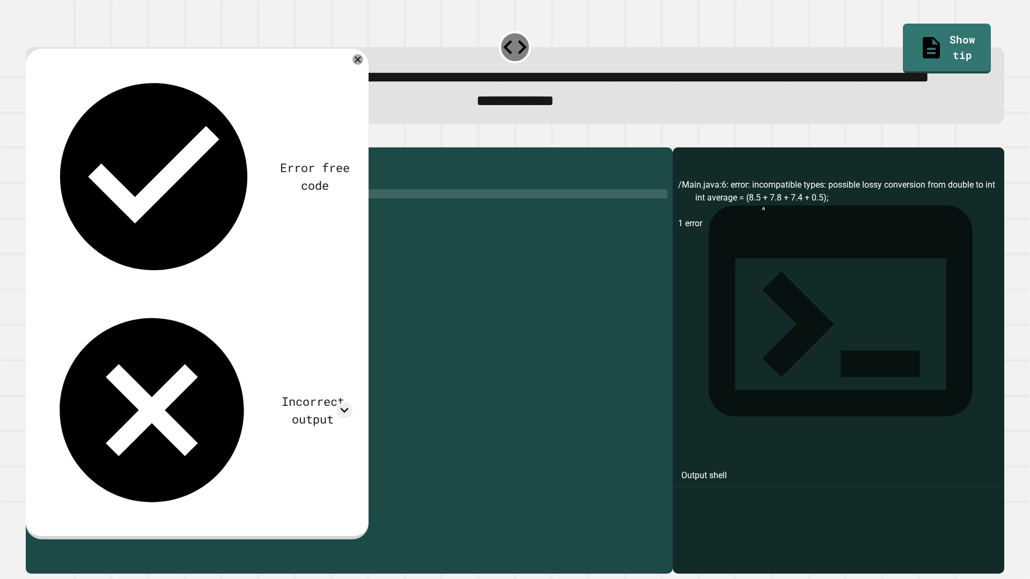
scroll to position [0, 0]
click at [179, 246] on div "public class Main { public static void main ( String [ ] args ) { // Fill in th…" at bounding box center [357, 335] width 619 height 365
drag, startPoint x: 179, startPoint y: 246, endPoint x: 84, endPoint y: 245, distance: 94.4
click at [84, 245] on div "public class Main { public static void main ( String [ ] args ) { // Fill in th…" at bounding box center [357, 335] width 619 height 365
type textarea "**********"
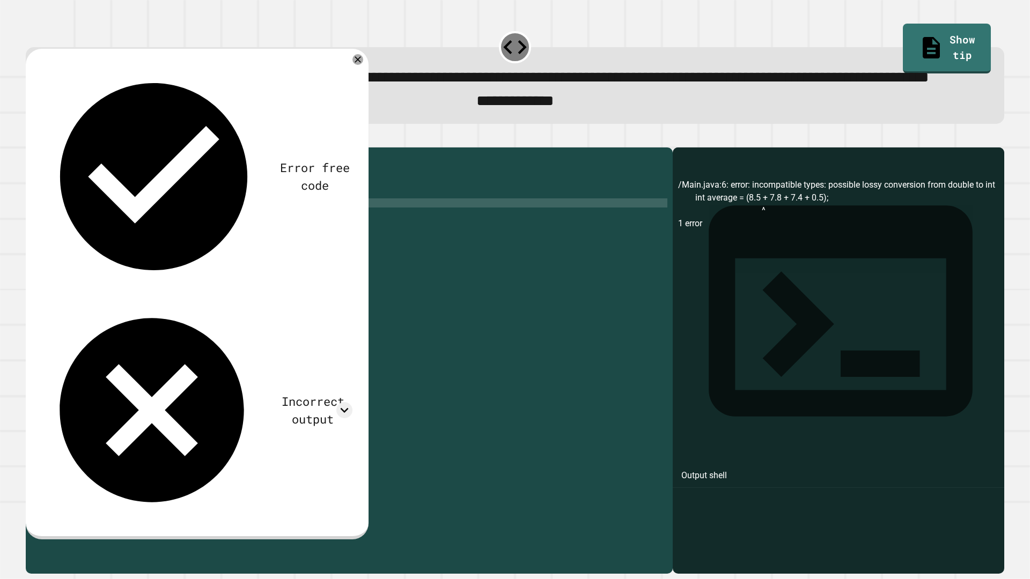
scroll to position [0, 11]
click at [122, 245] on div "public class Main { public static void main ( String [ ] args ) { double toatl …" at bounding box center [357, 335] width 619 height 365
type textarea "**********"
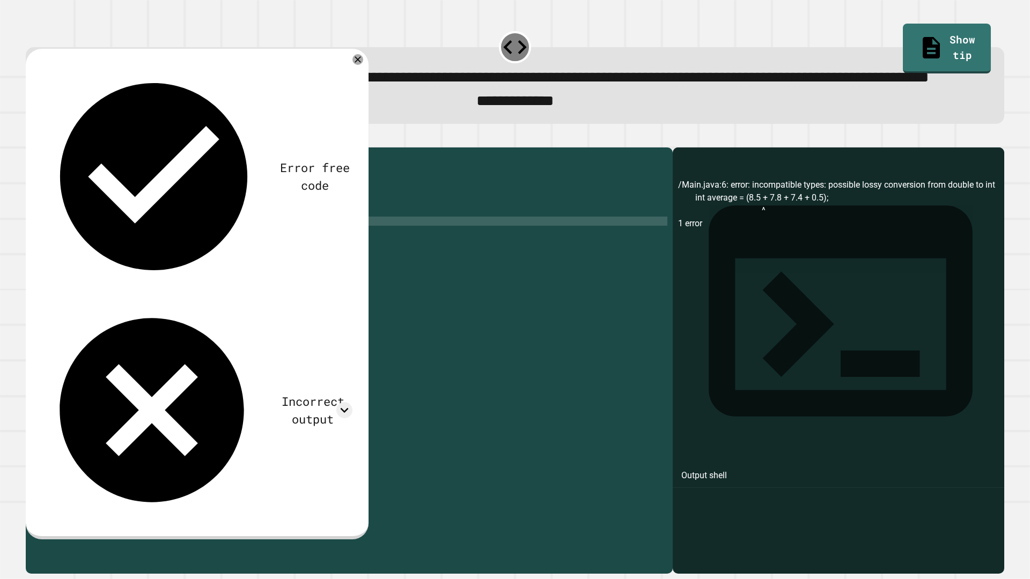
click at [209, 263] on div "public class Main { public static void main ( String [ ] args ) { double total …" at bounding box center [357, 335] width 619 height 365
click at [206, 253] on div "public class Main { public static void main ( String [ ] args ) { double total …" at bounding box center [357, 335] width 619 height 365
click at [360, 66] on icon at bounding box center [357, 59] width 13 height 13
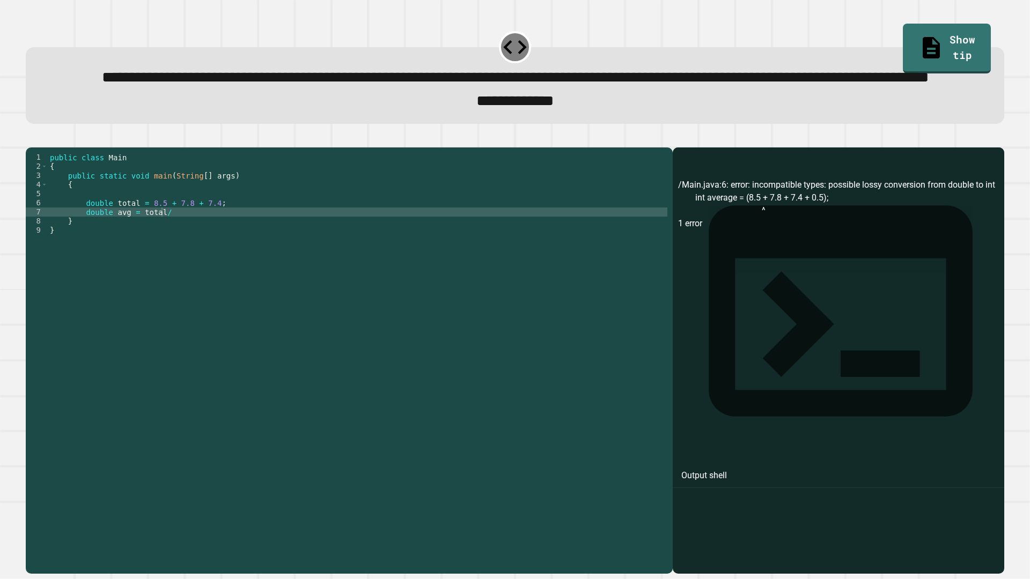
click at [234, 258] on div "public class Main { public static void main ( String [ ] args ) { double total …" at bounding box center [357, 335] width 619 height 365
type textarea "**********"
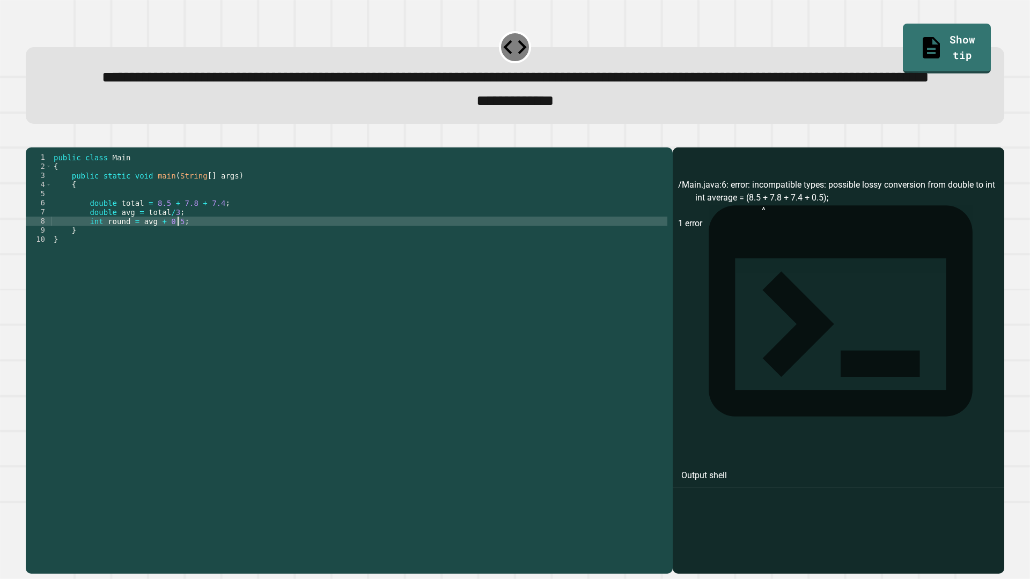
scroll to position [0, 8]
type textarea "**********"
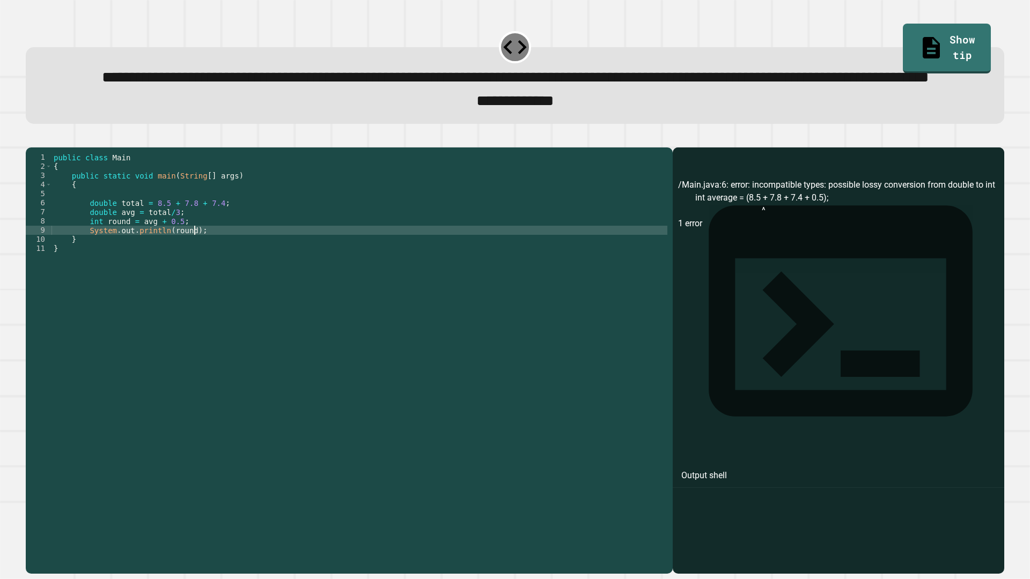
scroll to position [0, 9]
click at [40, 149] on icon "button" at bounding box center [38, 145] width 6 height 8
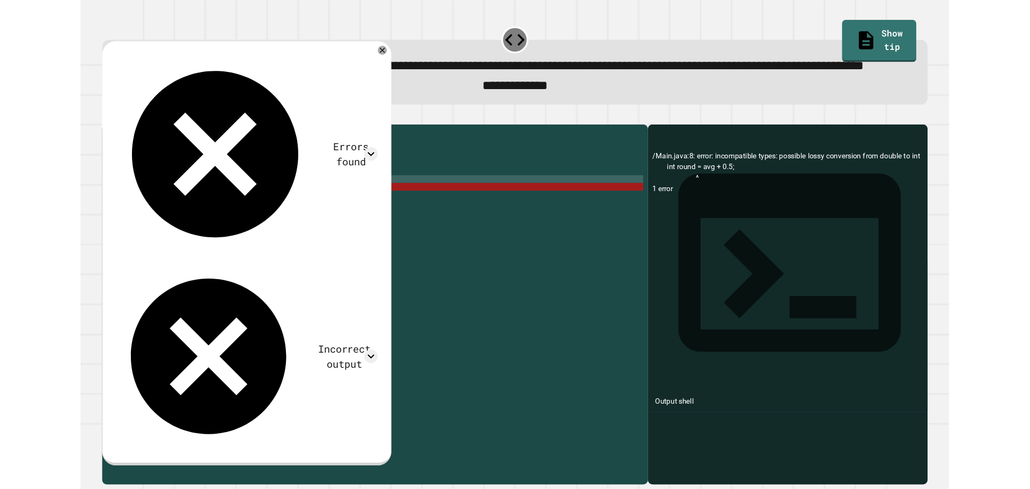
scroll to position [0, 8]
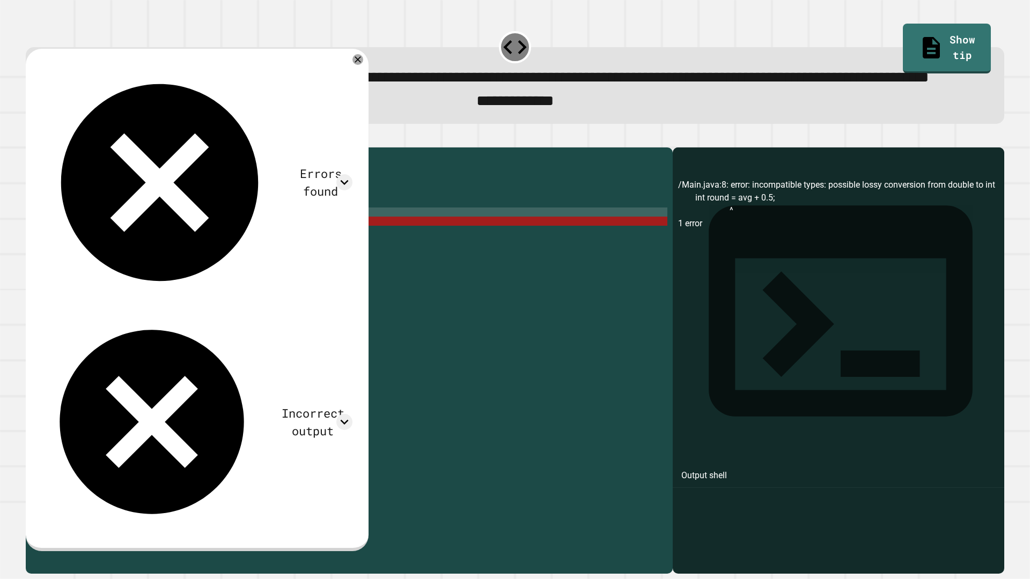
click at [161, 256] on div "public class Main { public static void main ( String [ ] args ) { double total …" at bounding box center [359, 335] width 616 height 365
click at [171, 263] on div "public class Main { public static void main ( String [ ] args ) { double total …" at bounding box center [359, 335] width 616 height 365
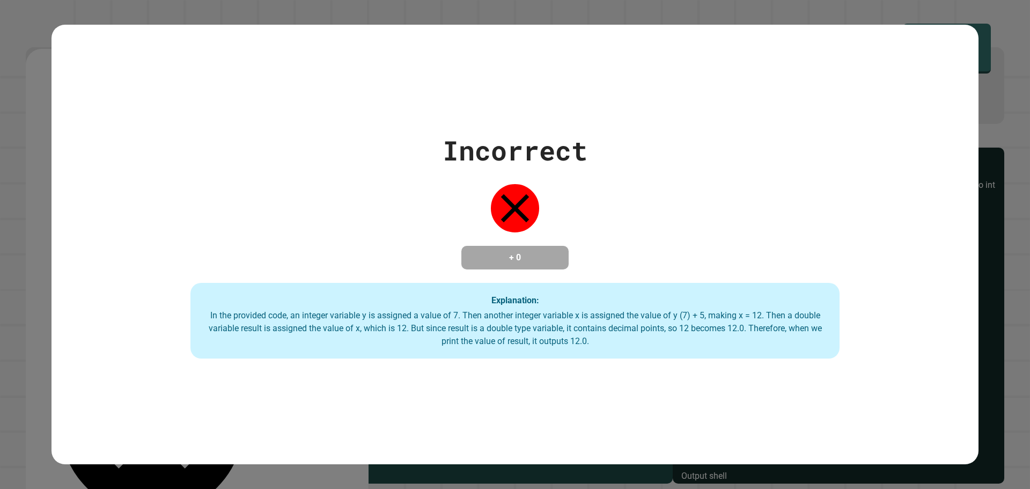
type textarea "**********"
